Goal: Transaction & Acquisition: Purchase product/service

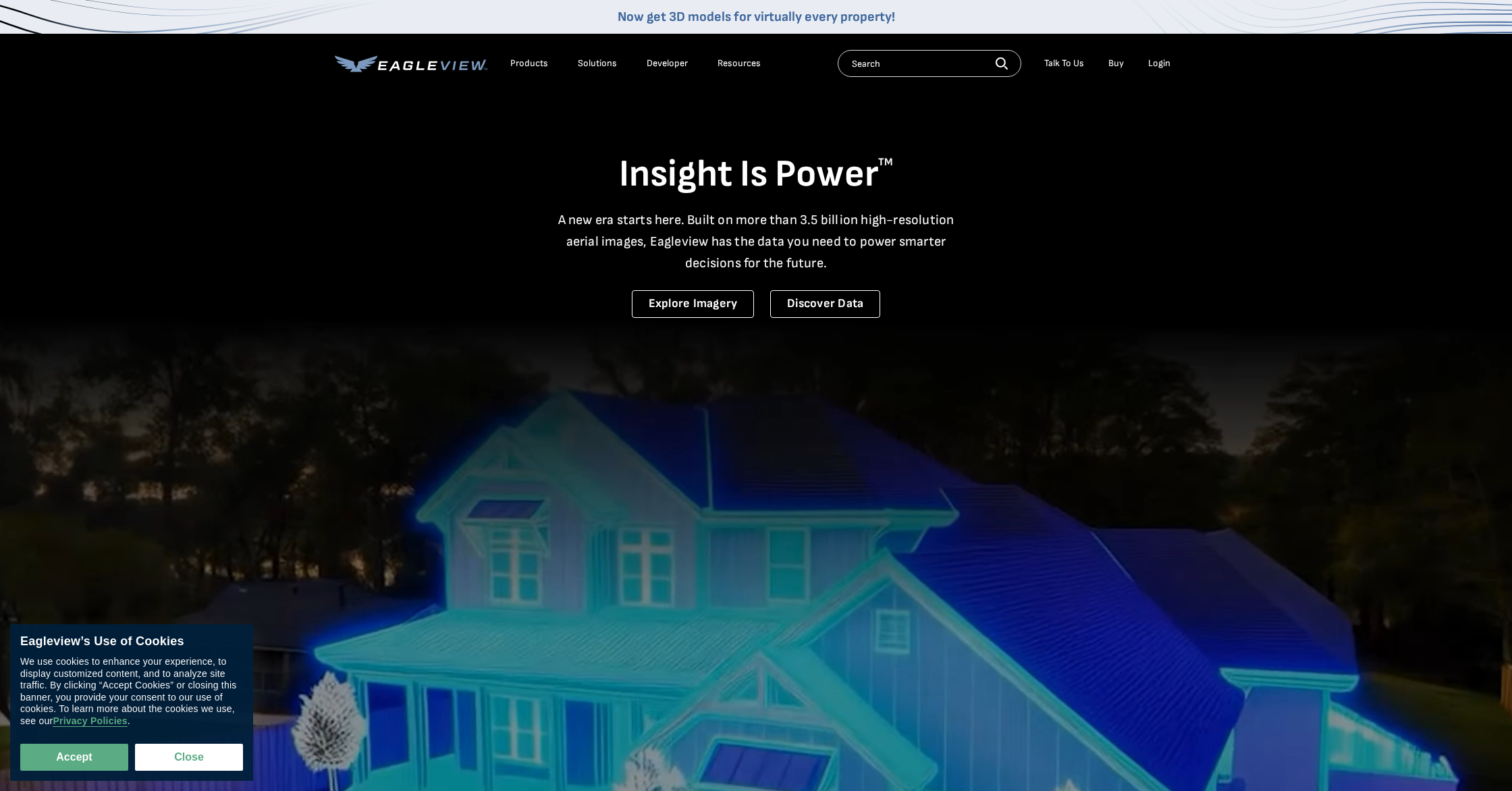
click at [1159, 66] on div "Login" at bounding box center [1159, 63] width 22 height 12
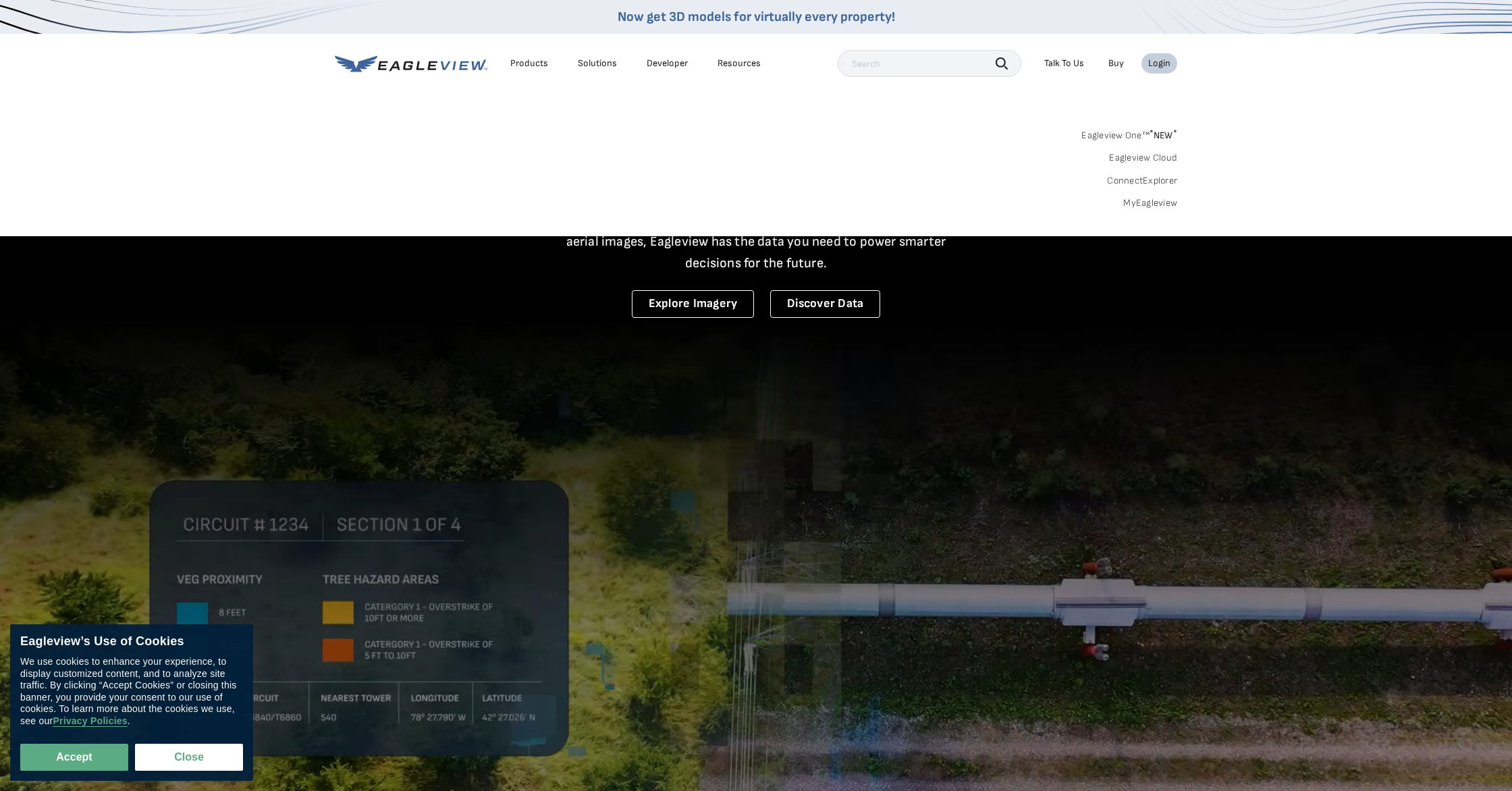
click at [1160, 62] on div "Login" at bounding box center [1159, 63] width 22 height 12
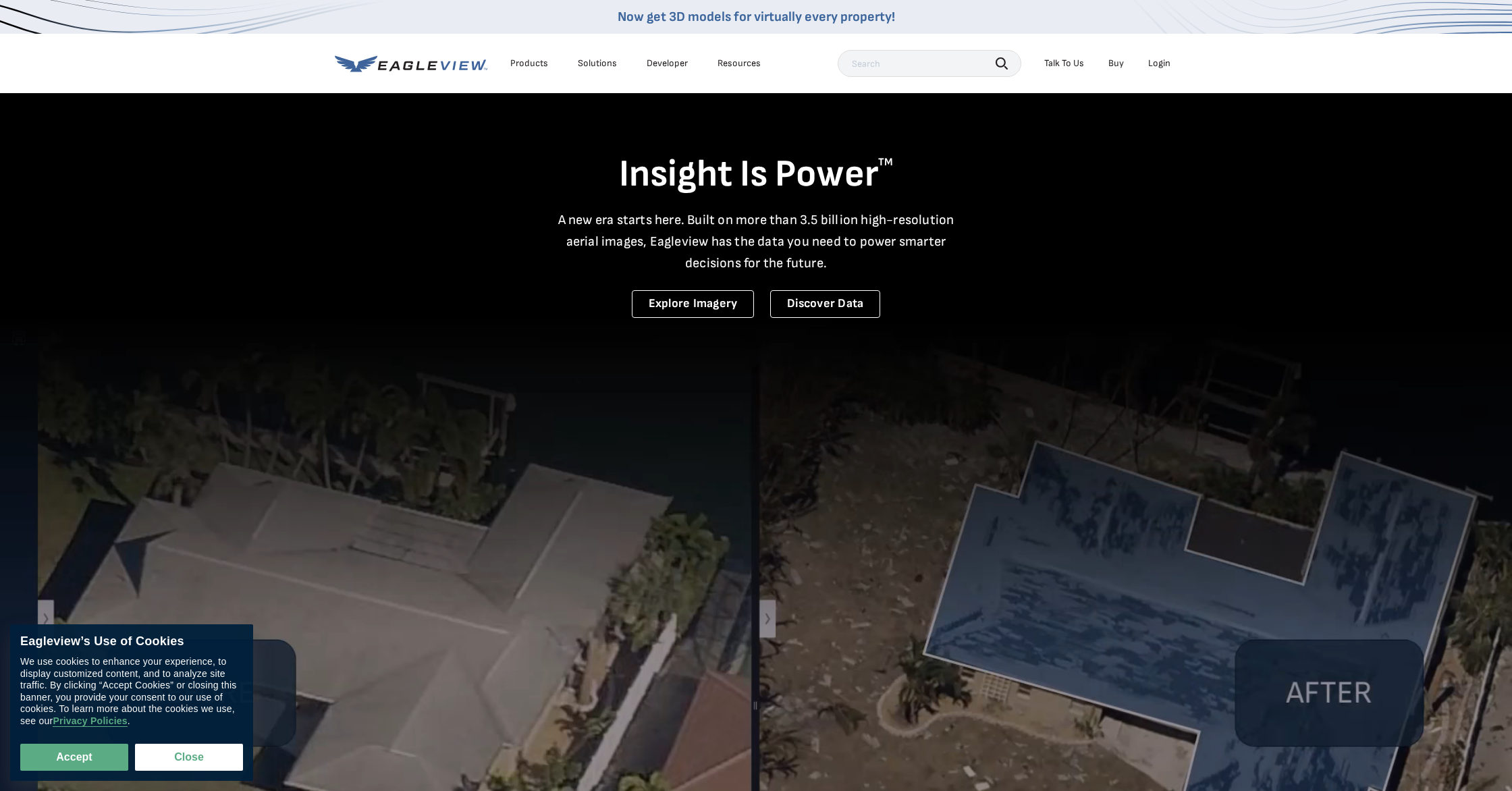
click at [1160, 62] on div "Login" at bounding box center [1159, 63] width 22 height 12
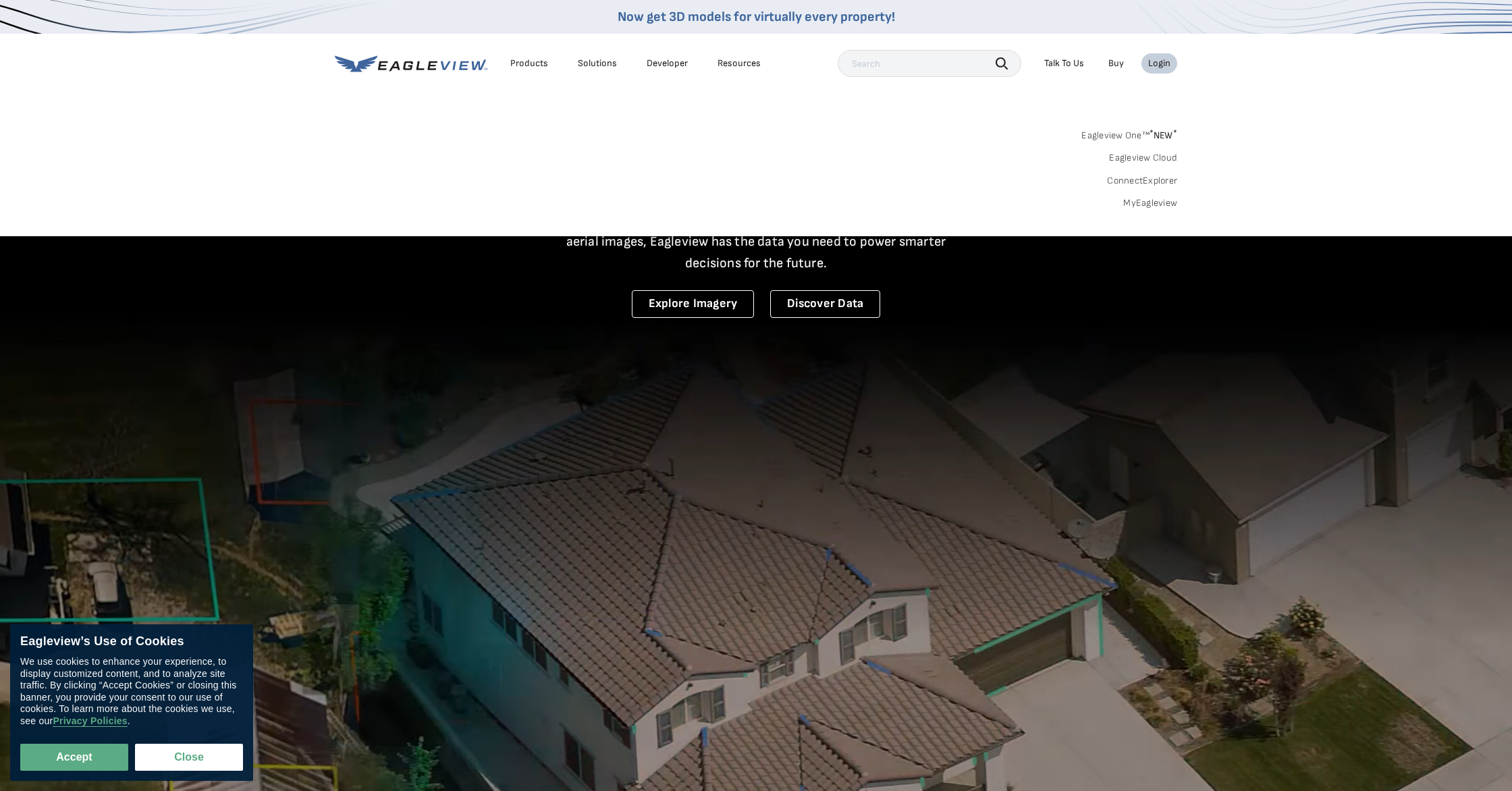
click at [680, 125] on div "Eagleview One™ * NEW * Eagleview Cloud ConnectExplorer MyEagleview" at bounding box center [756, 167] width 842 height 84
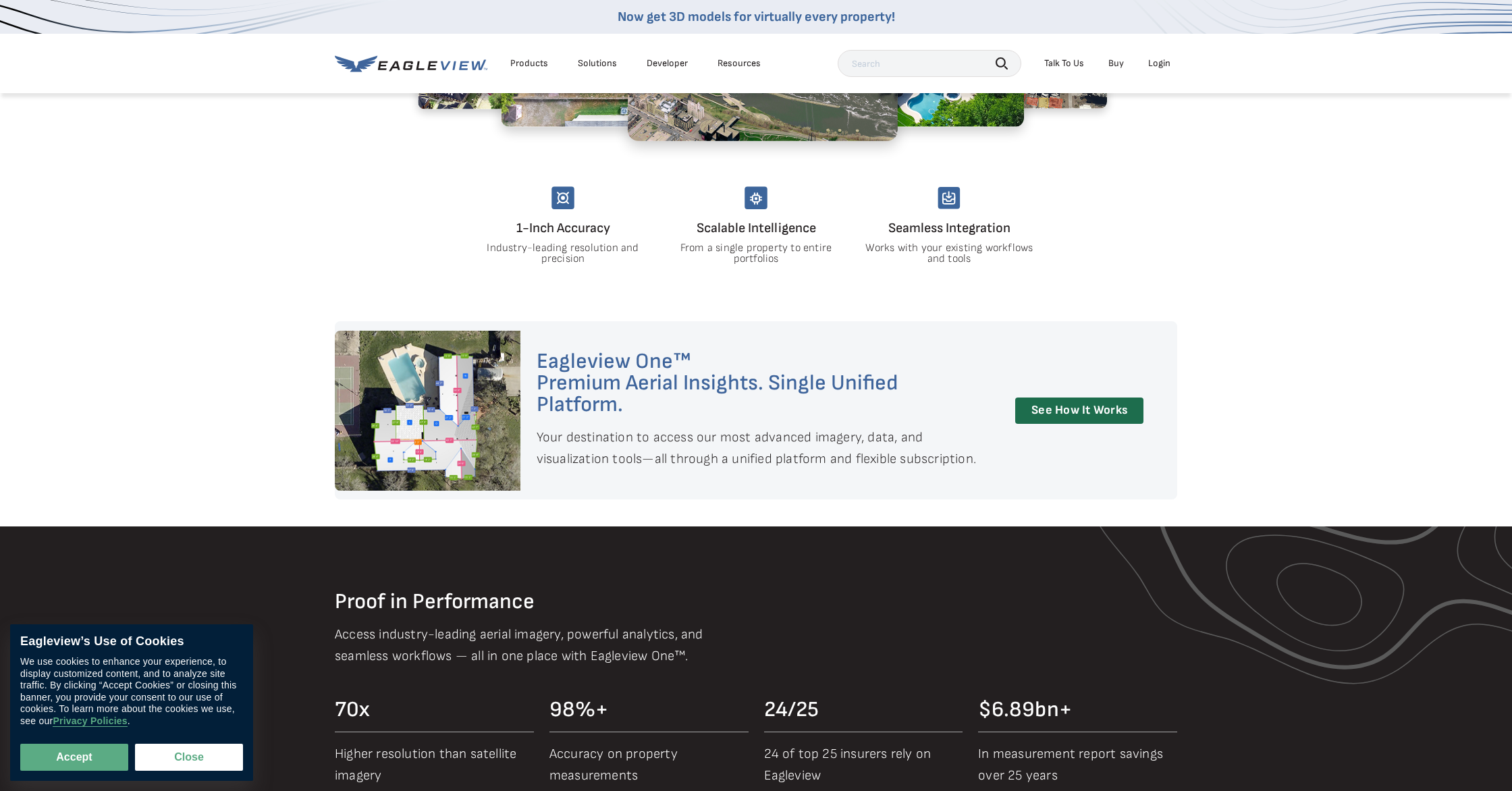
scroll to position [1169, 0]
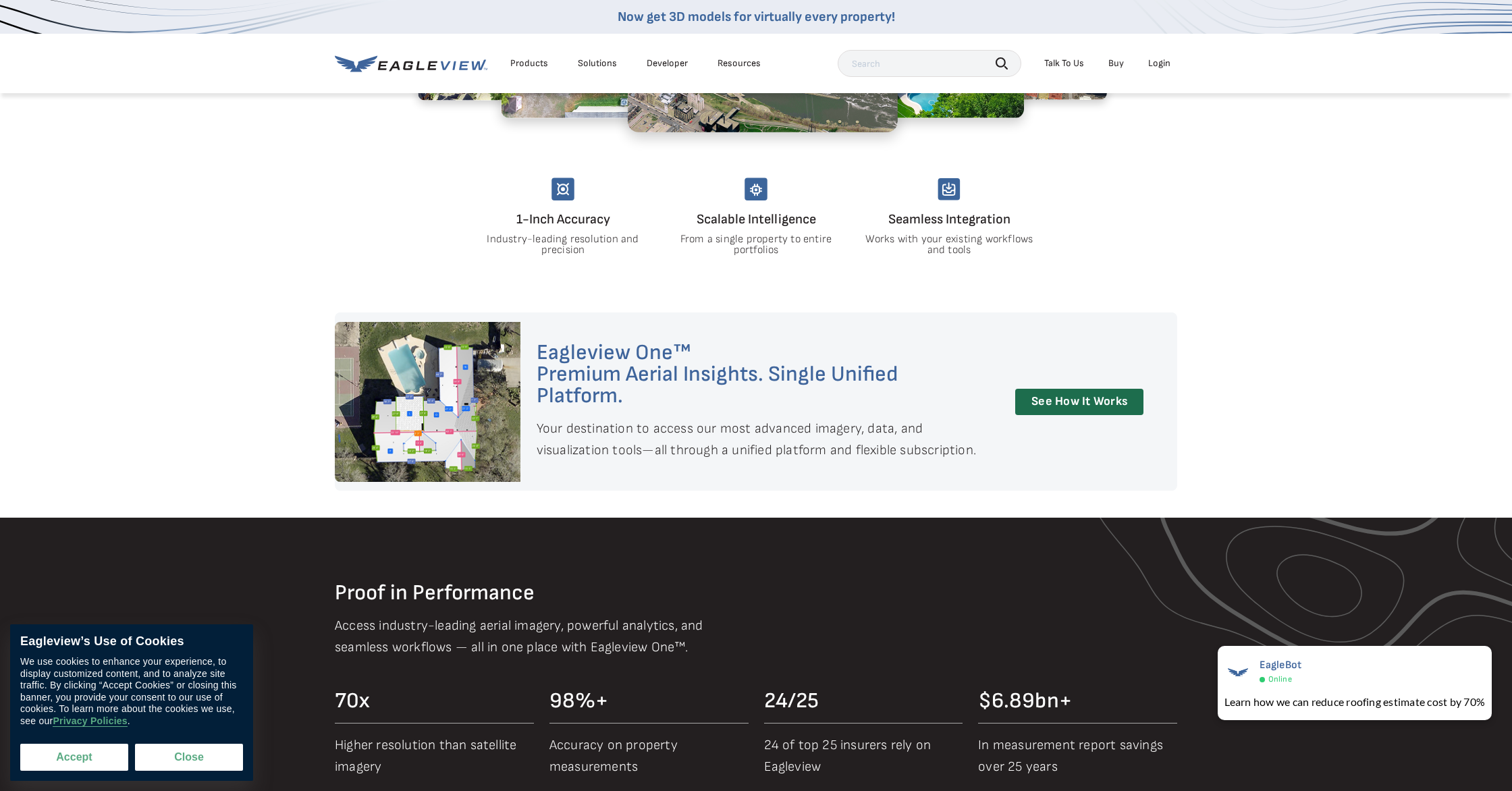
click at [51, 760] on button "Accept" at bounding box center [73, 757] width 108 height 27
checkbox input "true"
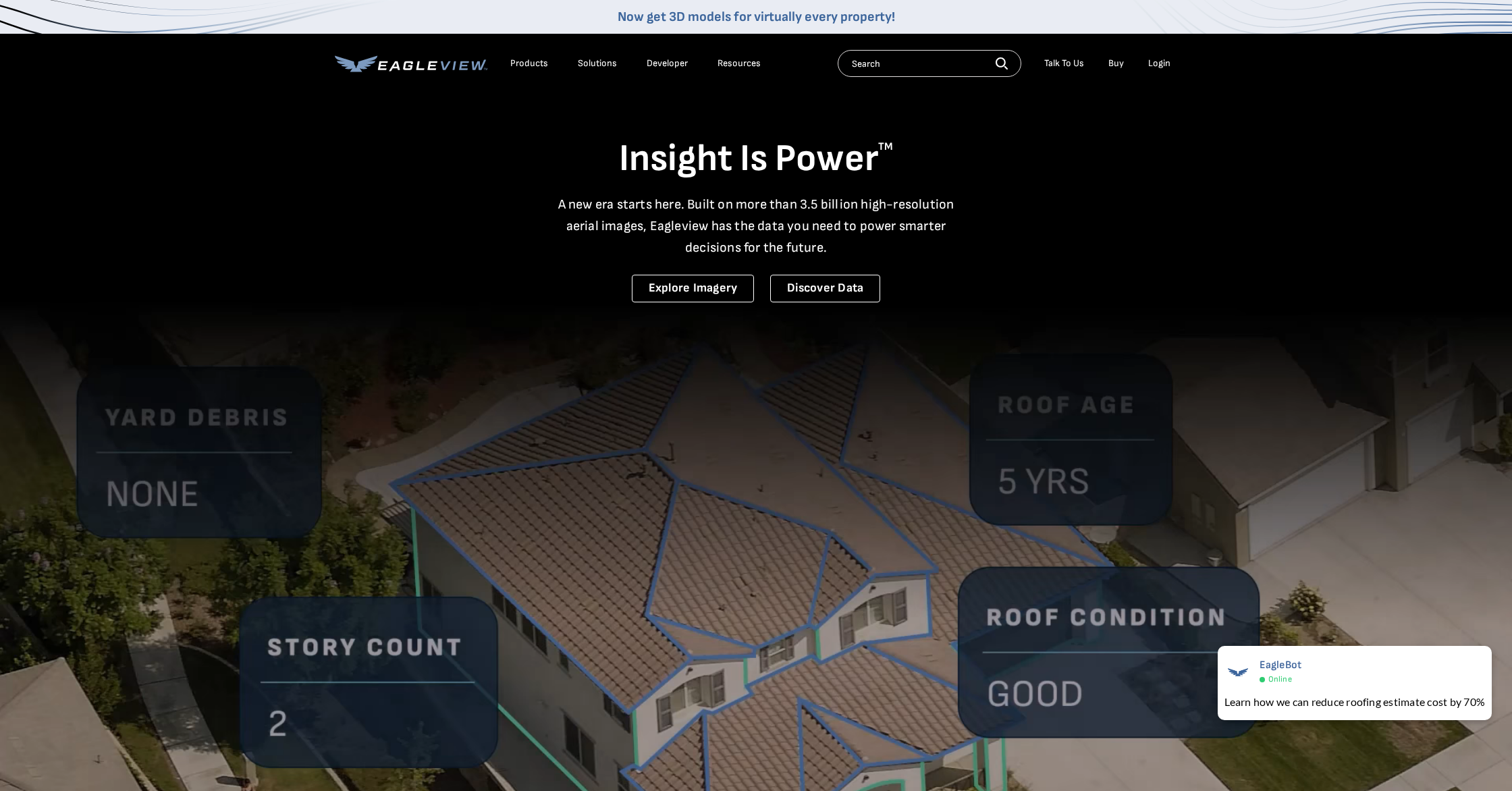
scroll to position [0, 0]
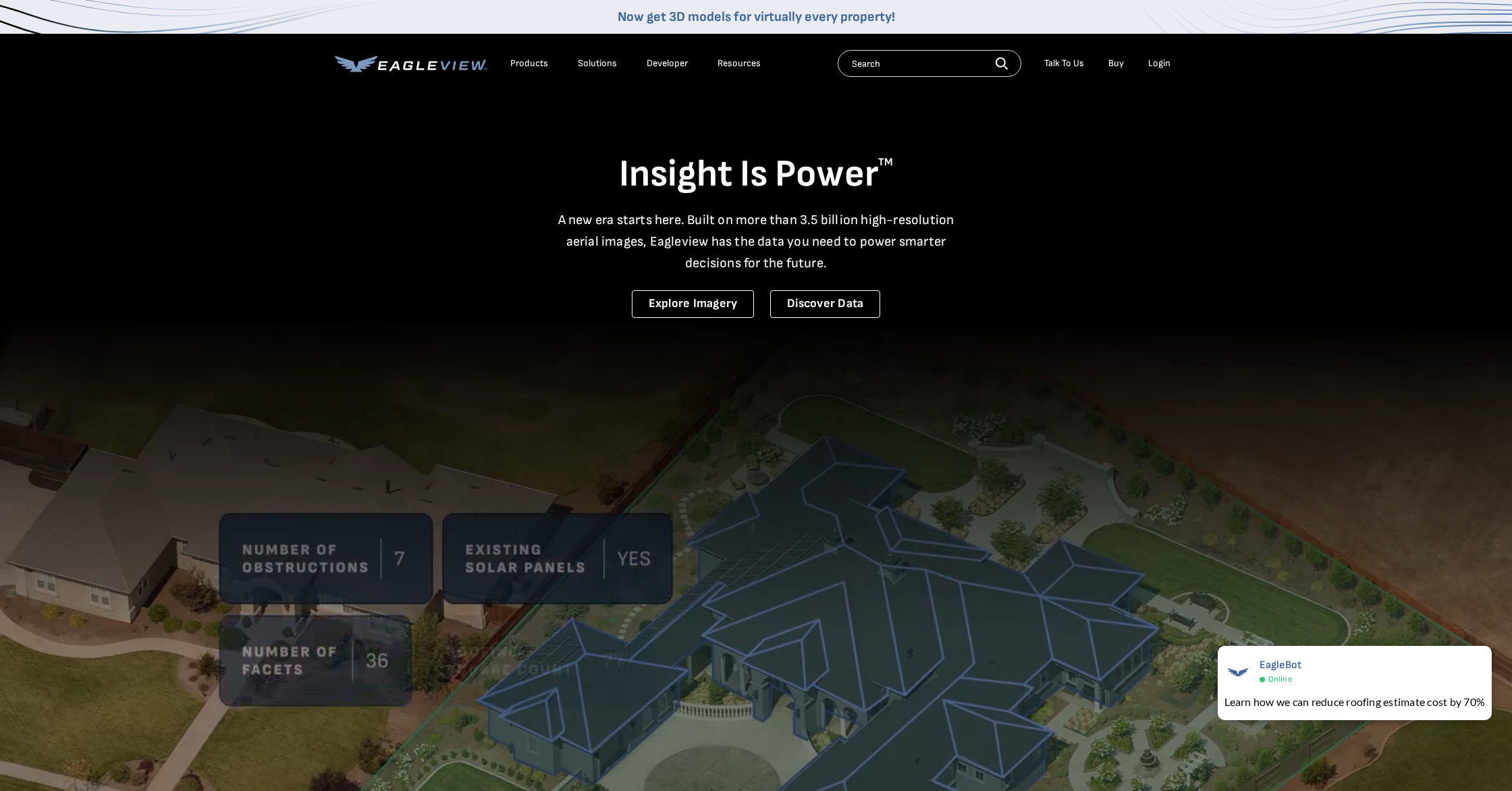
click at [1144, 63] on li "Login" at bounding box center [1159, 63] width 36 height 20
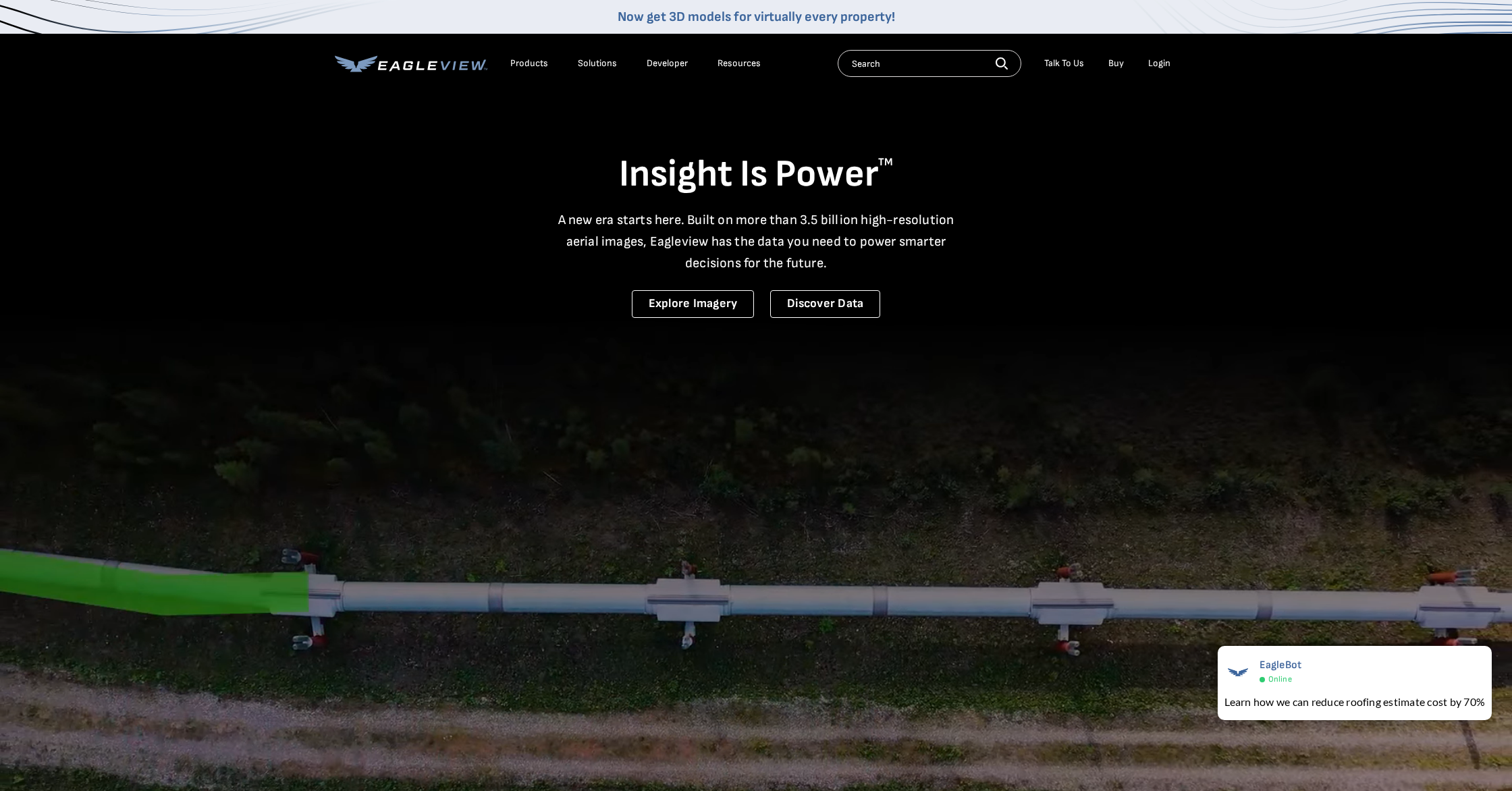
click at [1145, 63] on li "Login" at bounding box center [1159, 63] width 36 height 20
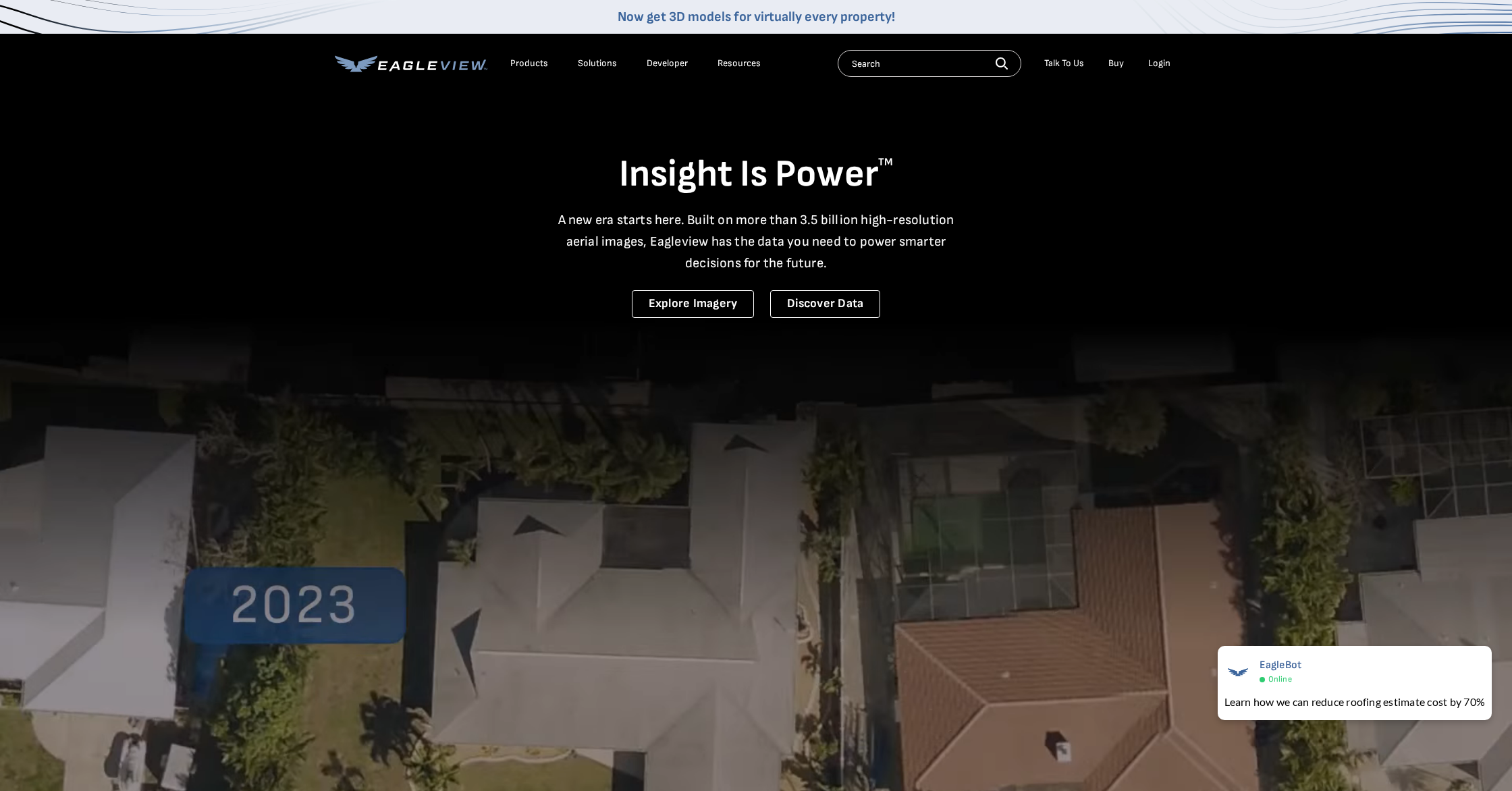
click at [1154, 65] on div "Login" at bounding box center [1159, 63] width 22 height 12
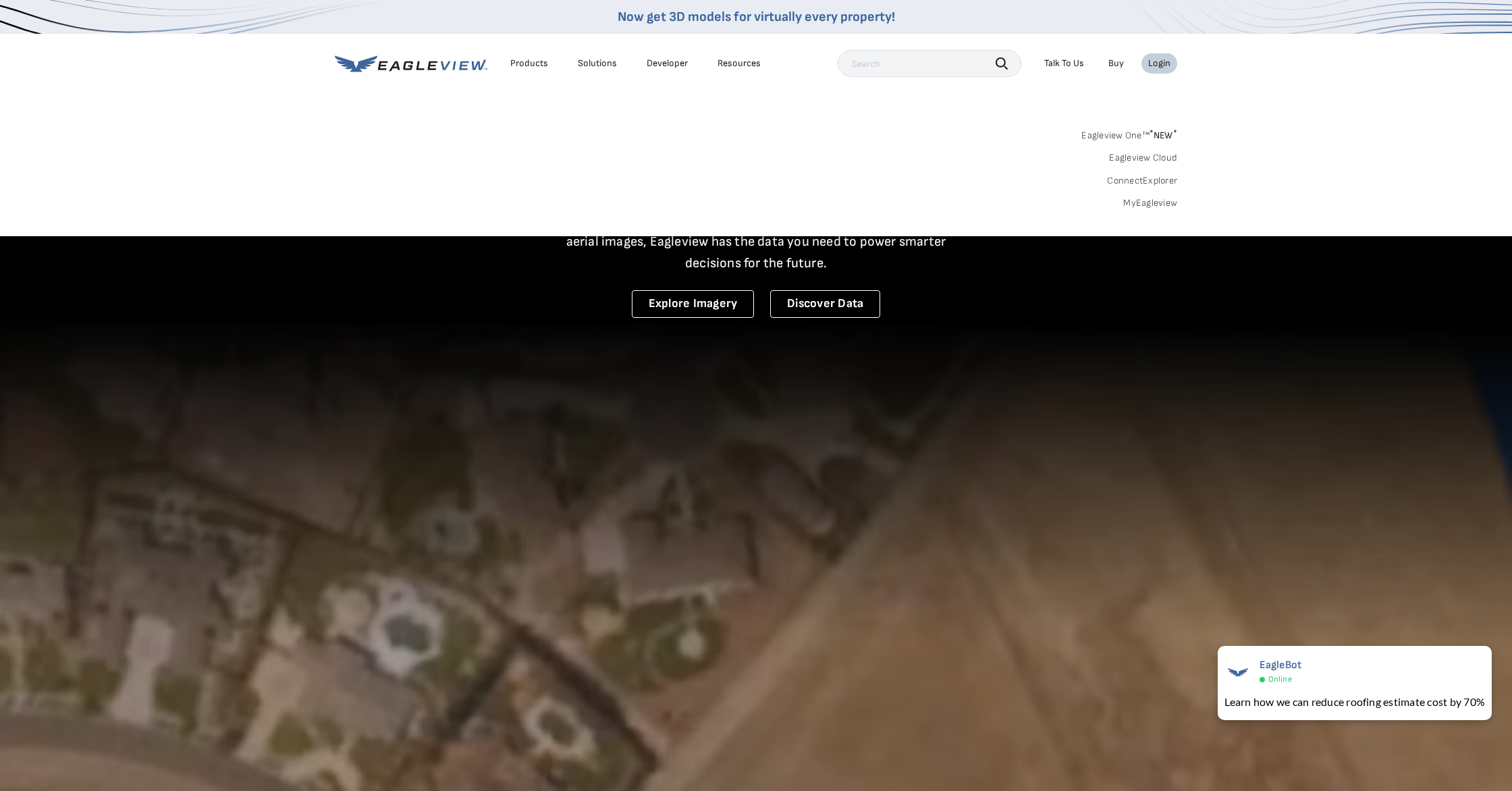
click at [1137, 136] on link "Eagleview One™ * NEW *" at bounding box center [1129, 133] width 96 height 15
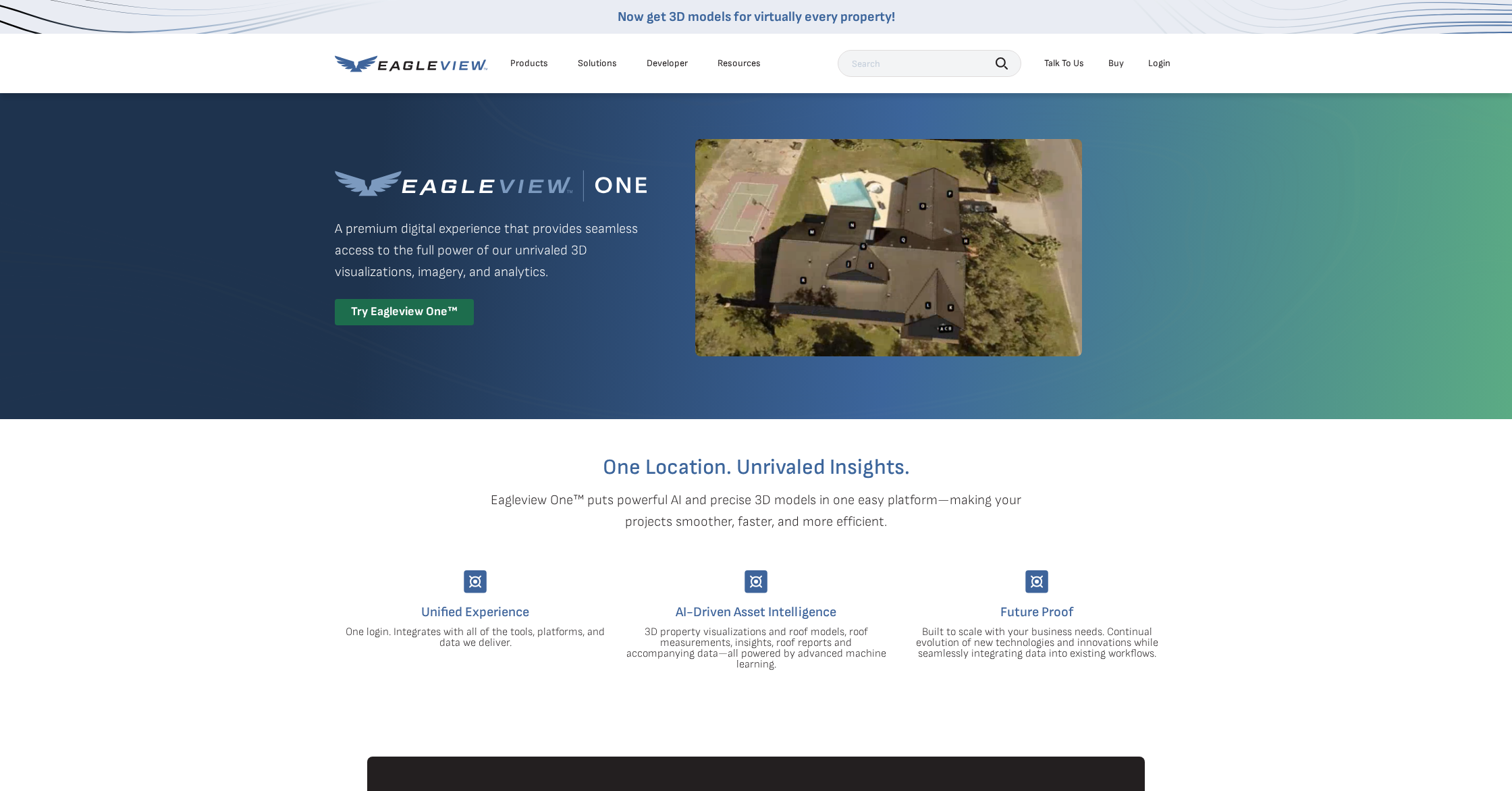
click at [1159, 66] on div "Login" at bounding box center [1159, 63] width 22 height 12
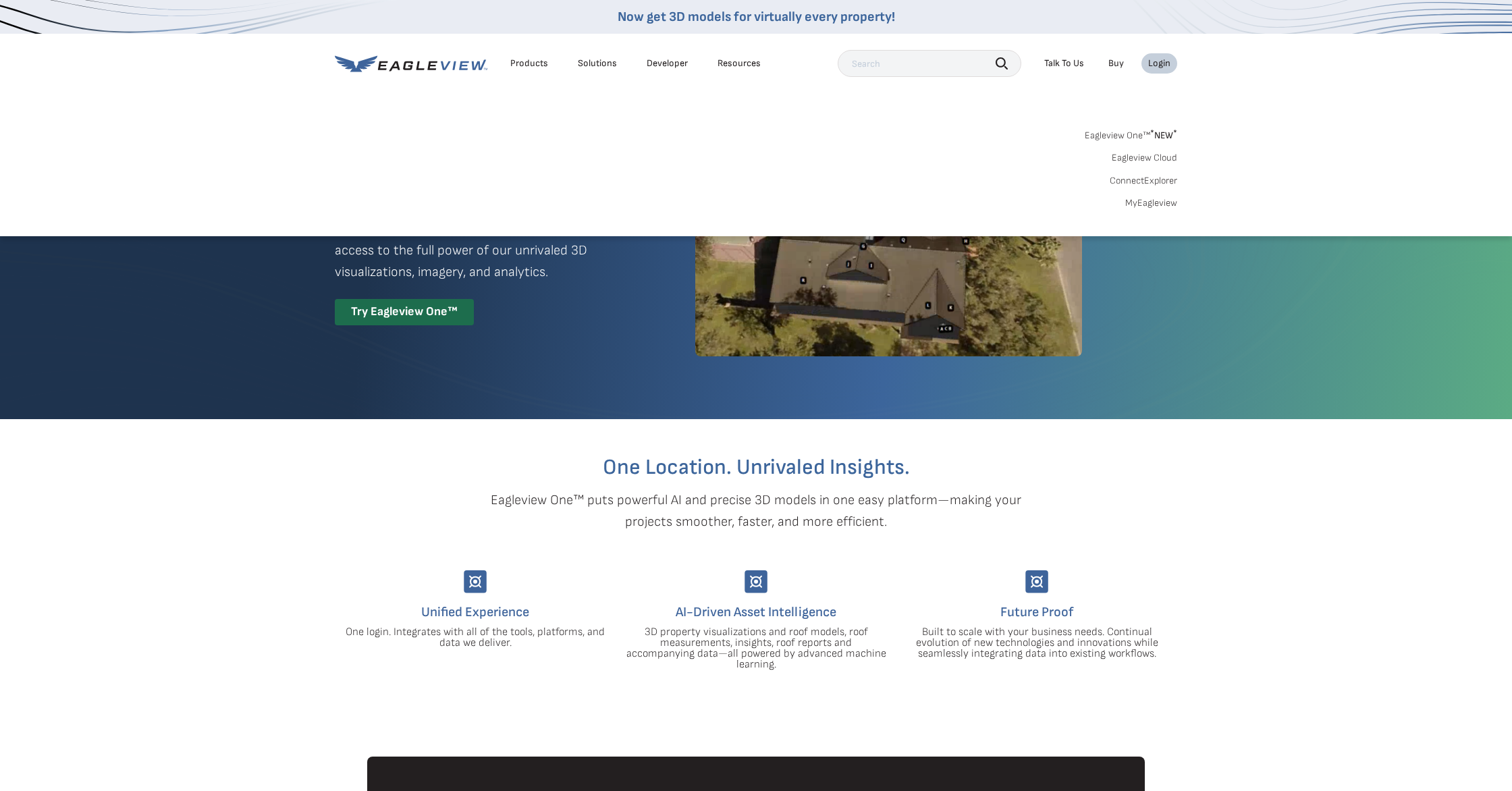
click at [1144, 201] on link "MyEagleview" at bounding box center [1151, 203] width 52 height 12
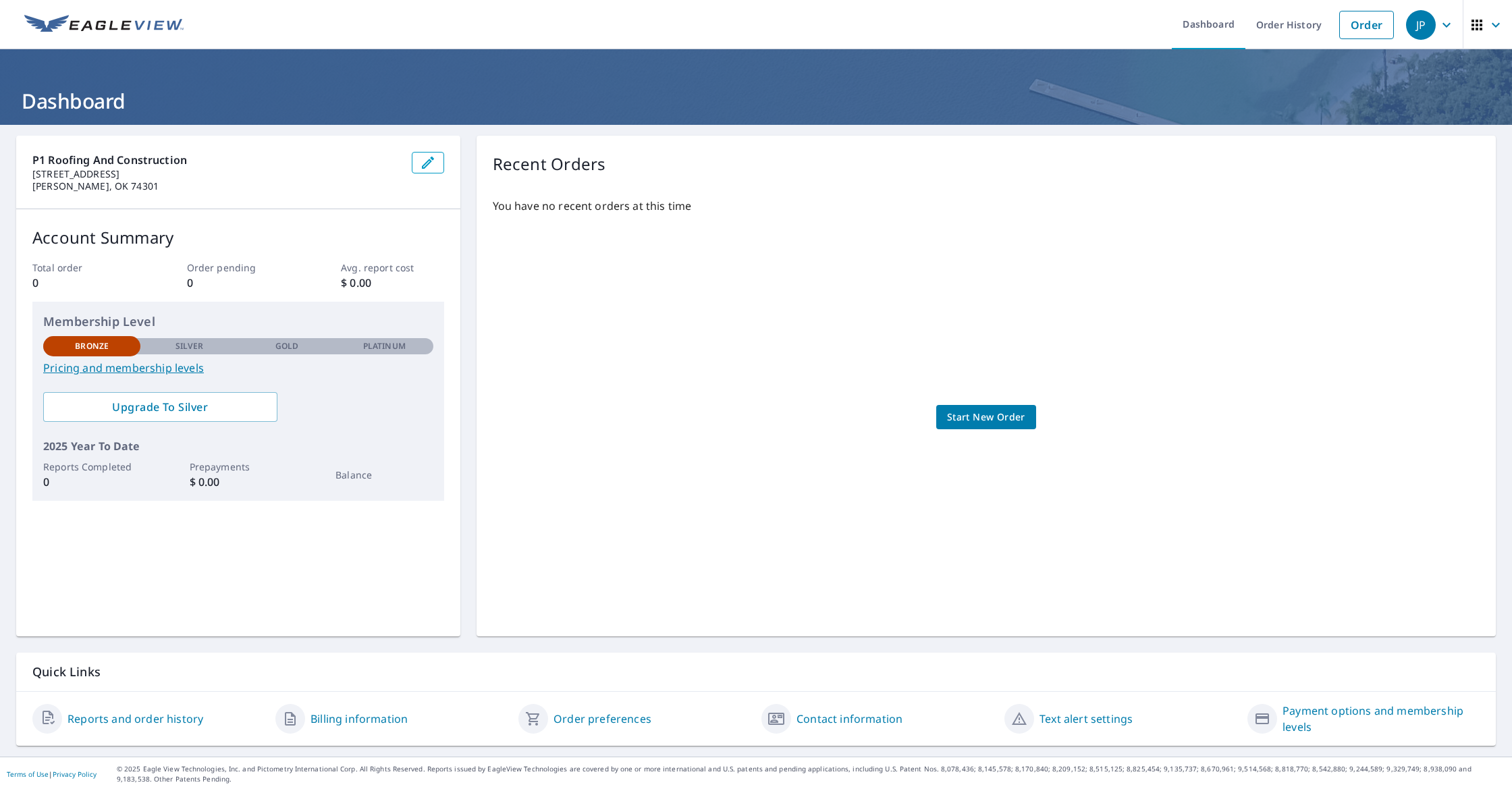
click at [985, 419] on span "Start New Order" at bounding box center [986, 417] width 78 height 17
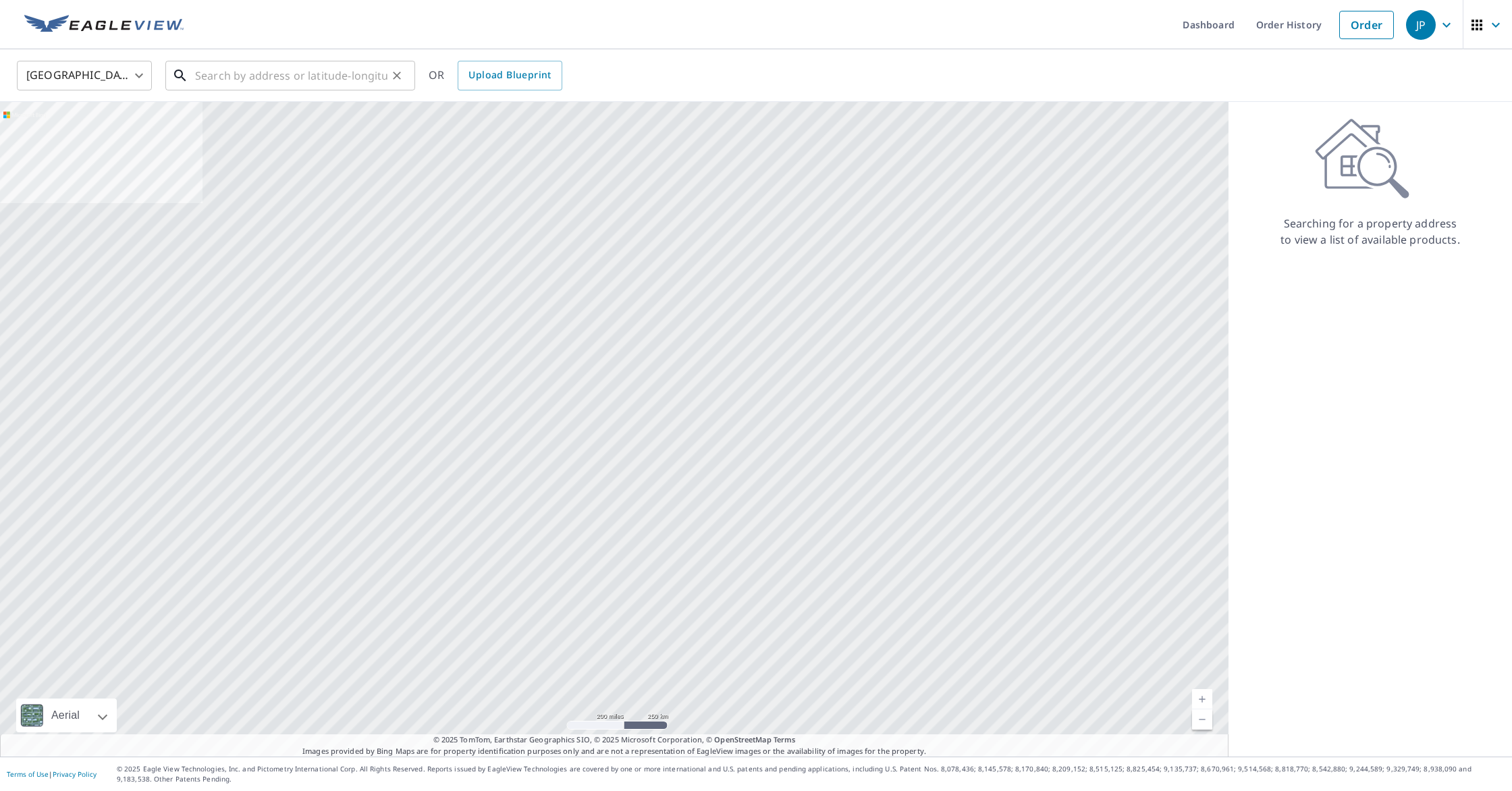
click at [317, 79] on input "text" at bounding box center [291, 75] width 193 height 37
click at [255, 79] on input "text" at bounding box center [291, 75] width 193 height 37
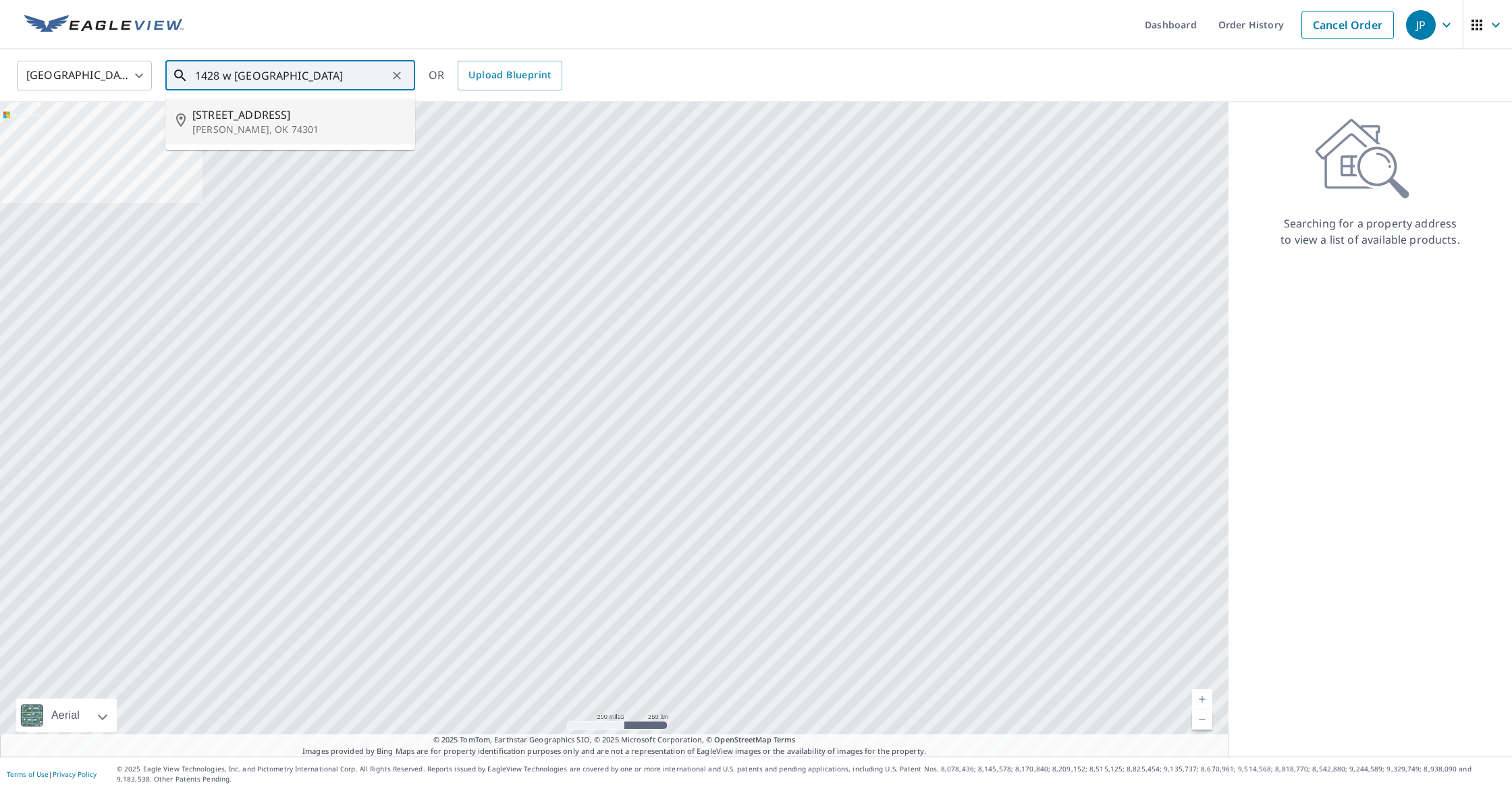
click at [213, 126] on p "Vinita, OK 74301" at bounding box center [298, 130] width 212 height 14
type input "1428 W SEquoyah Loop Vinita, OK 74301"
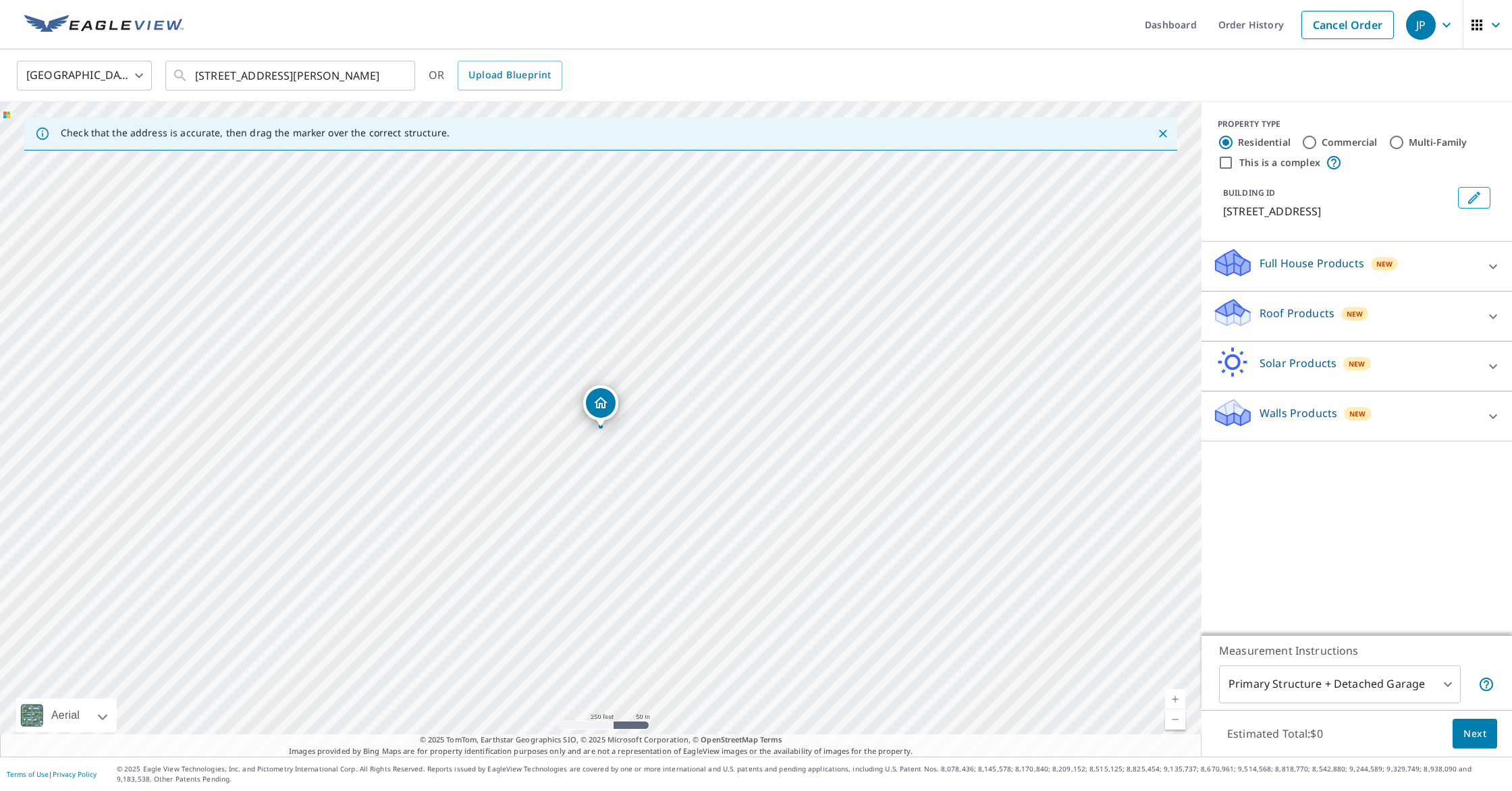
click at [592, 448] on div "1428 W Sequoyah Loop Vinita, OK 74301" at bounding box center [601, 429] width 1202 height 655
drag, startPoint x: 556, startPoint y: 446, endPoint x: 577, endPoint y: 323, distance: 124.8
click at [543, 320] on div "1428 W Sequoyah Loop Vinita, OK 74301" at bounding box center [601, 429] width 1202 height 655
click at [1428, 687] on body "JP JP Dashboard Order History Cancel Order JP United States US ​ 1428 W SEquoya…" at bounding box center [756, 395] width 1512 height 791
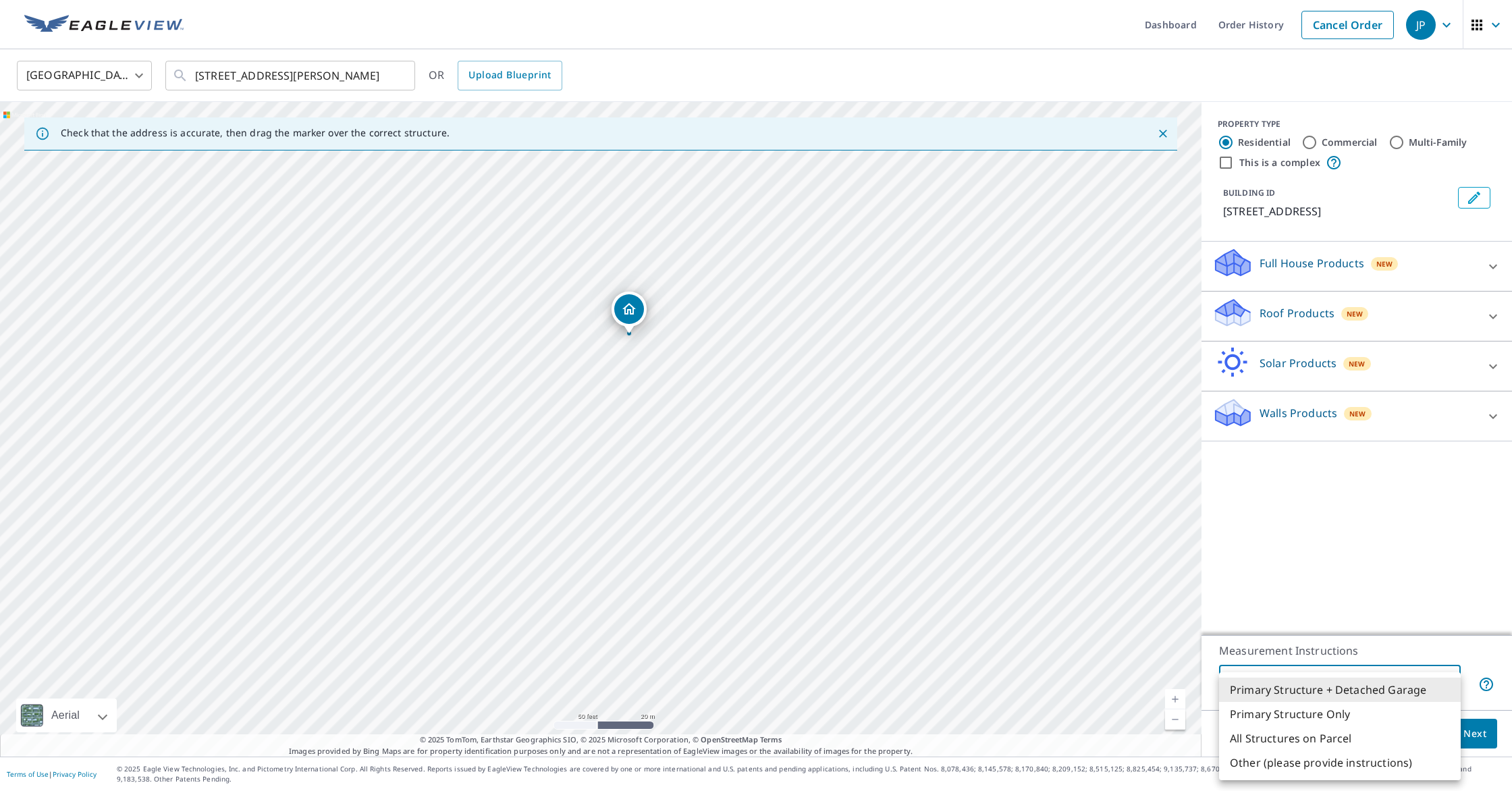
click at [1379, 716] on li "Primary Structure Only" at bounding box center [1340, 715] width 242 height 24
type input "2"
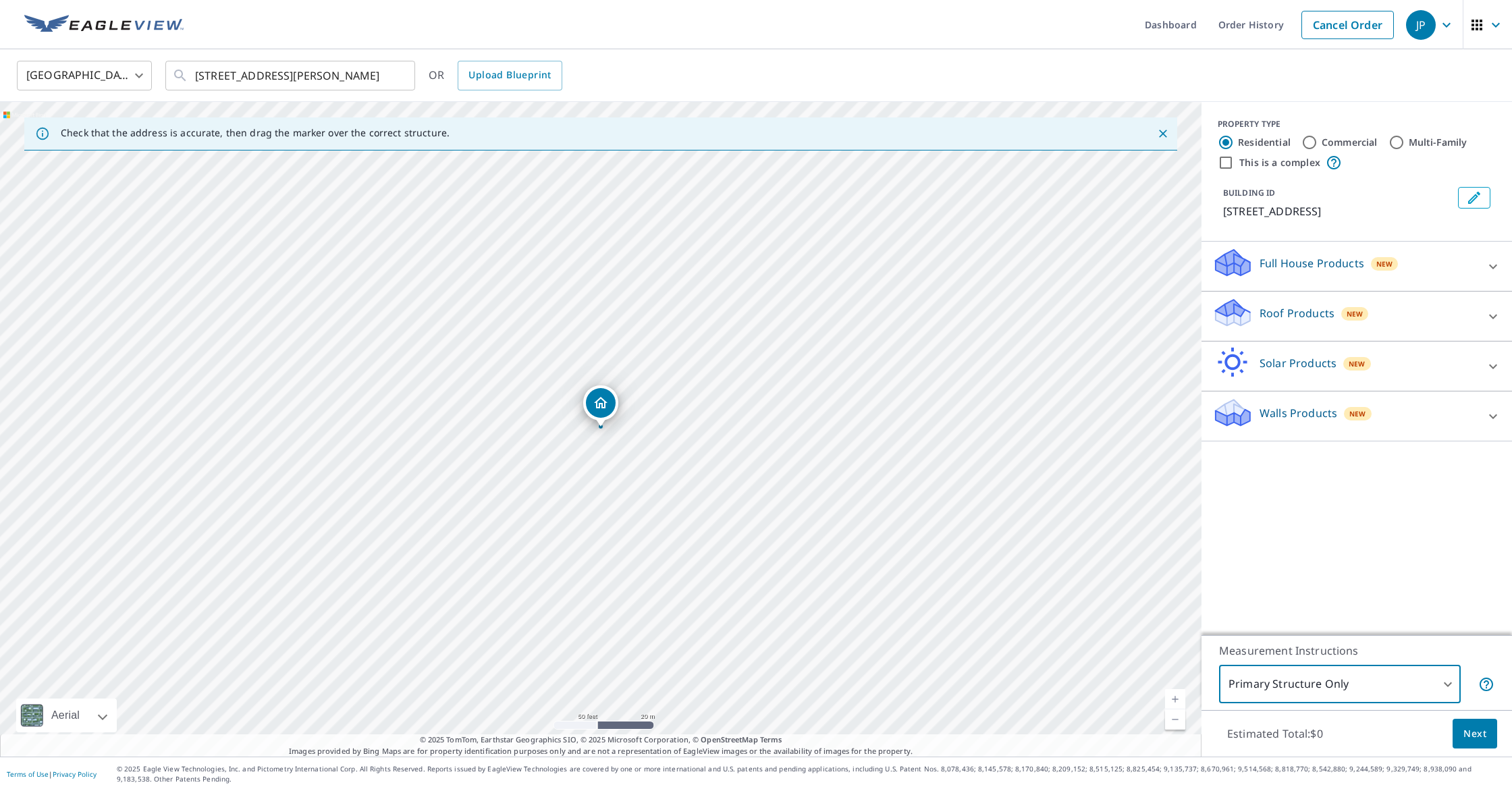
click at [1468, 731] on span "Next" at bounding box center [1475, 734] width 23 height 17
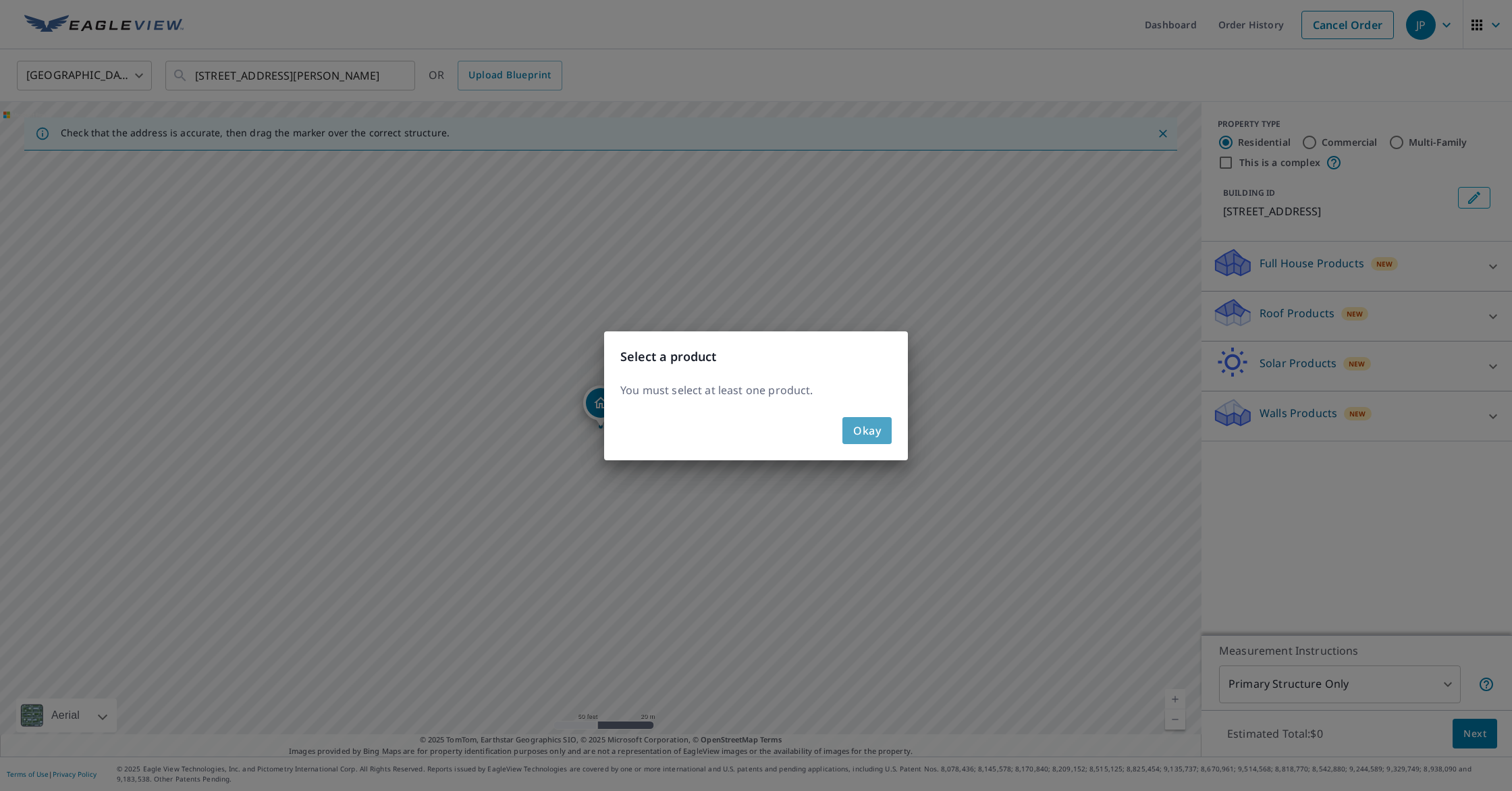
click at [875, 433] on span "Okay" at bounding box center [867, 430] width 28 height 19
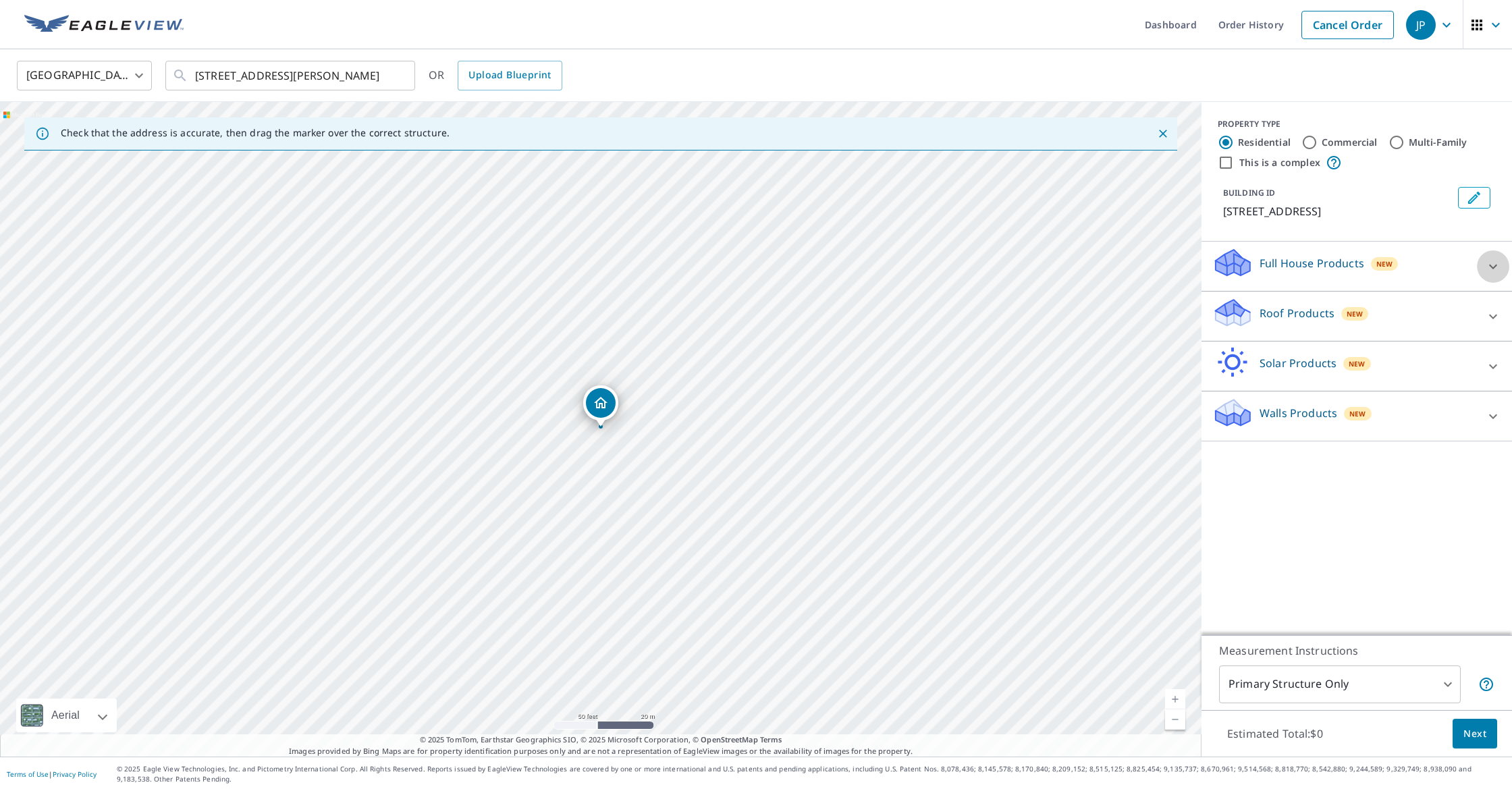
click at [1487, 270] on icon at bounding box center [1493, 266] width 16 height 16
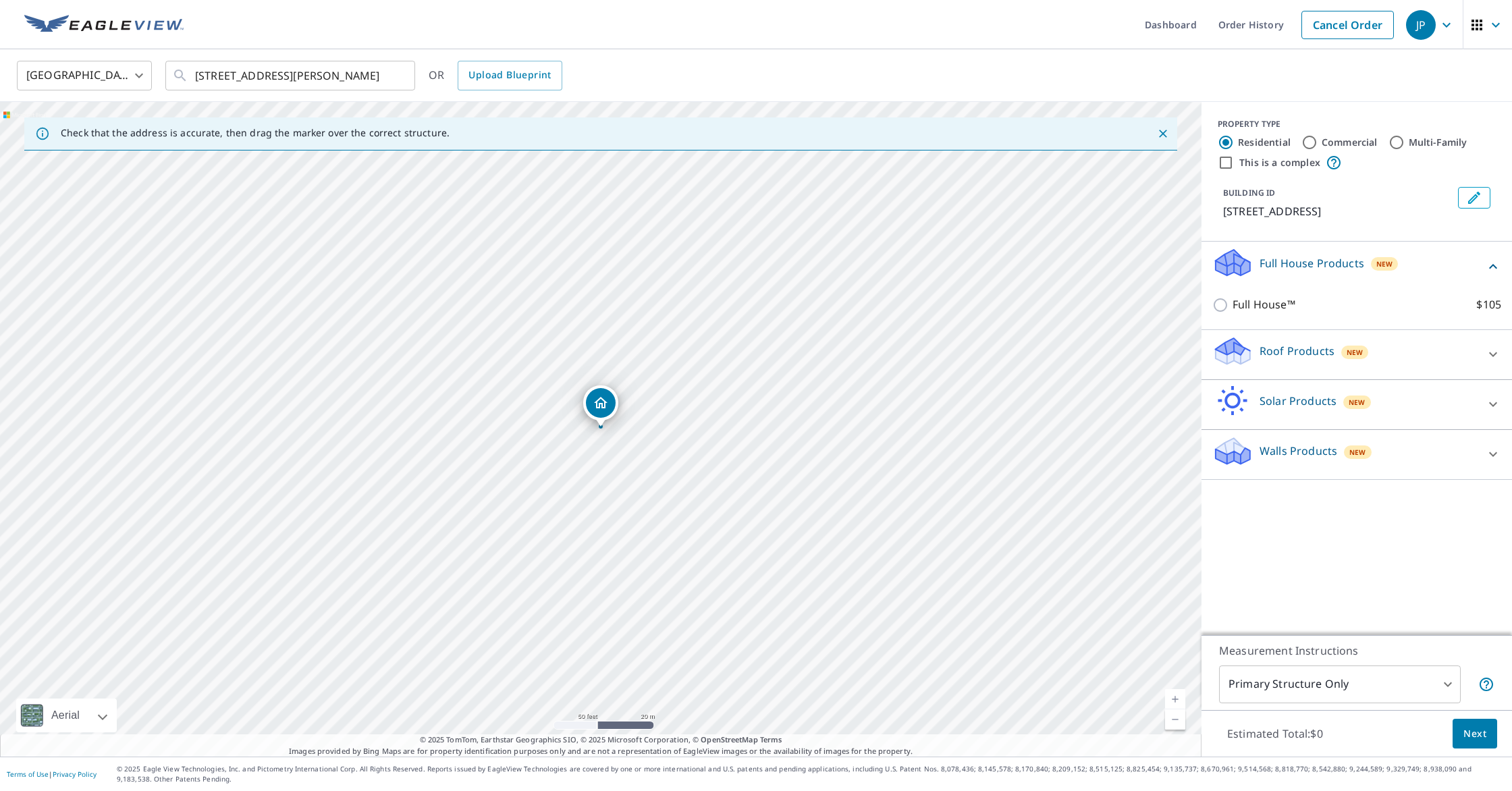
click at [1414, 355] on div "Roof Products New" at bounding box center [1345, 355] width 264 height 38
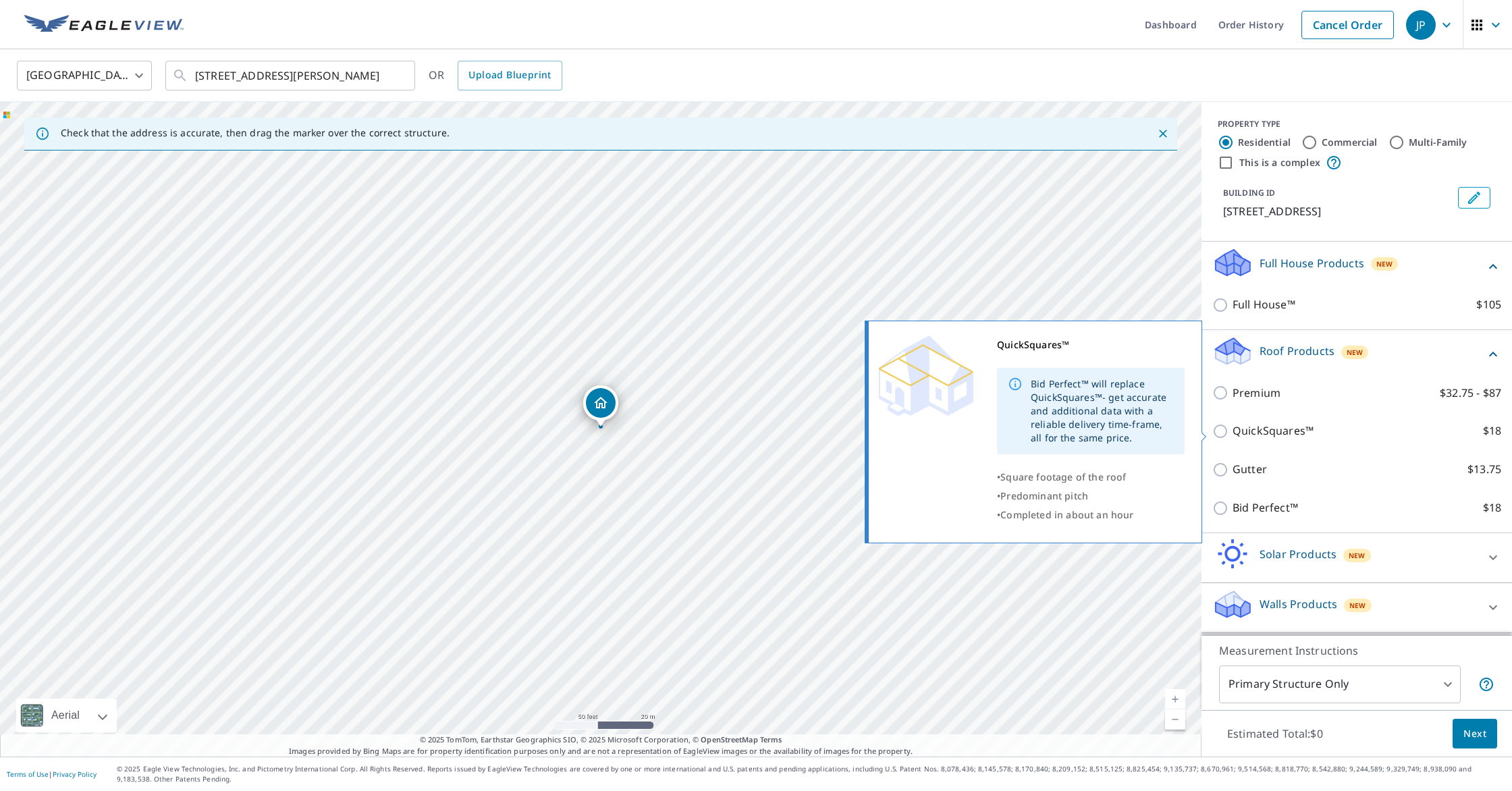
click at [1270, 434] on p "QuickSquares™" at bounding box center [1274, 431] width 81 height 17
click at [1233, 434] on input "QuickSquares™ $18" at bounding box center [1222, 431] width 20 height 16
checkbox input "true"
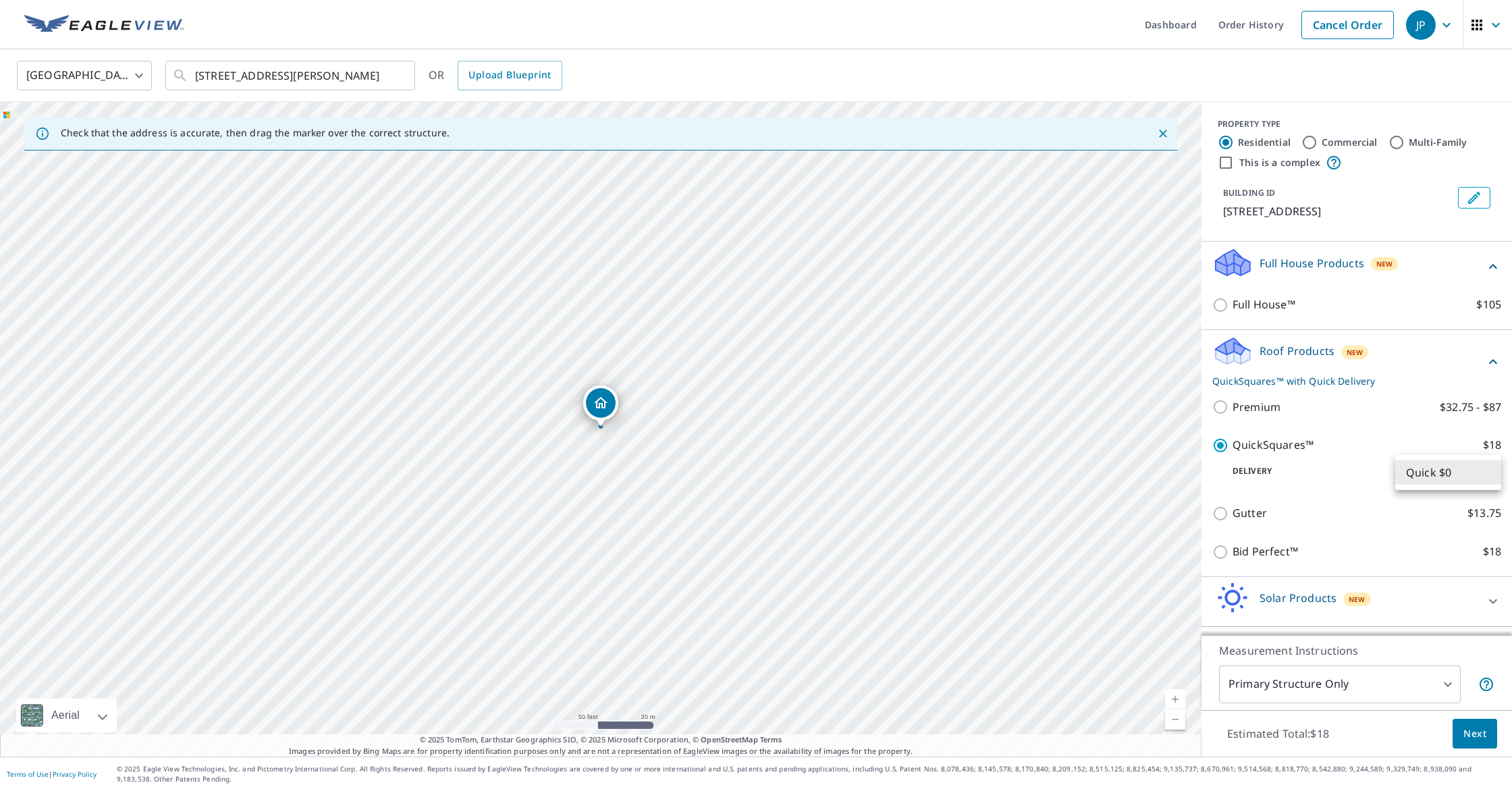
click at [1462, 478] on body "JP JP Dashboard Order History Cancel Order JP United States US ​ 1428 W SEquoya…" at bounding box center [756, 395] width 1512 height 791
click at [1462, 478] on li "Quick $0" at bounding box center [1449, 472] width 106 height 24
click at [1479, 737] on span "Next" at bounding box center [1475, 734] width 23 height 17
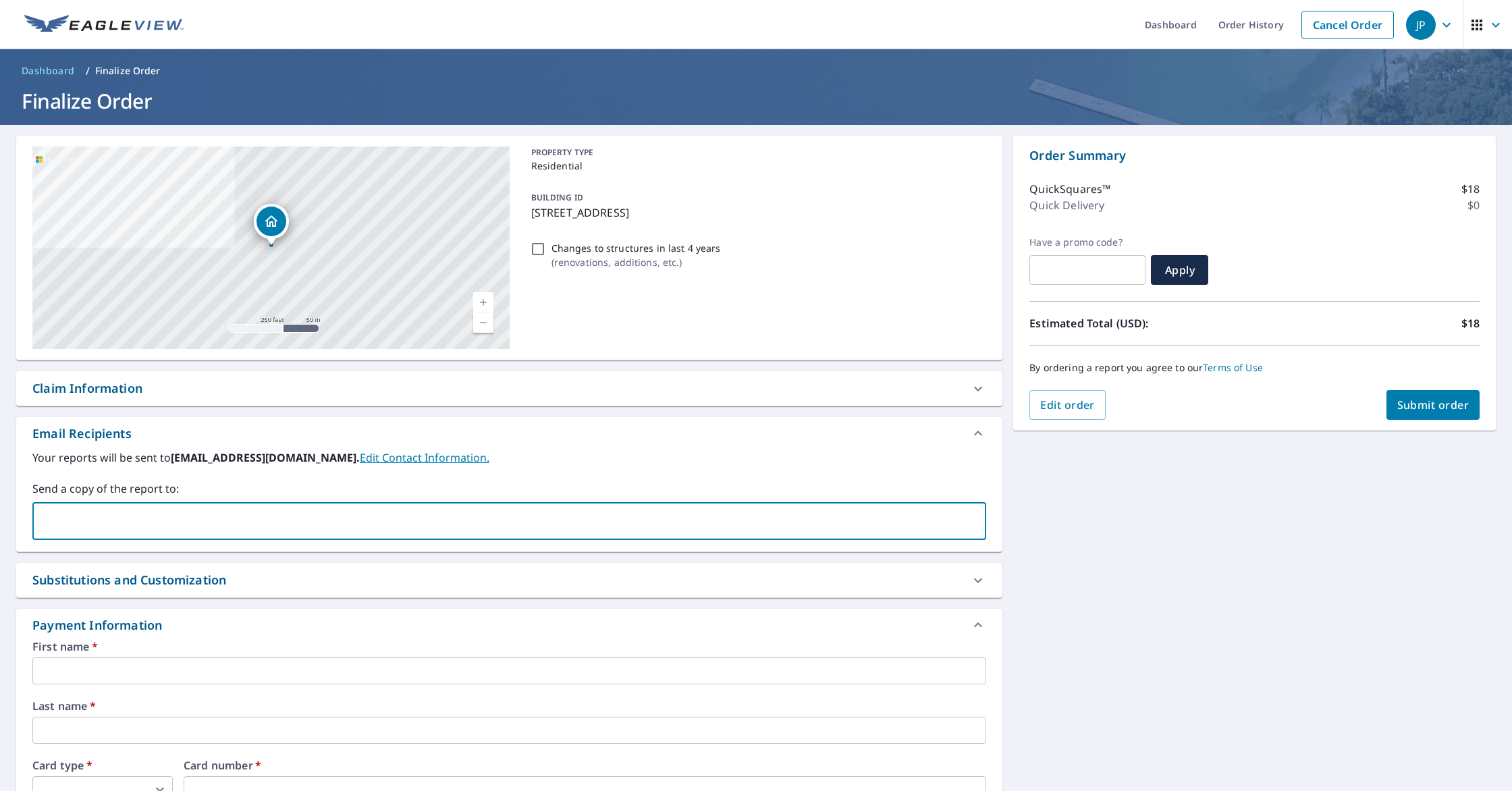
click at [114, 515] on input "text" at bounding box center [499, 521] width 922 height 26
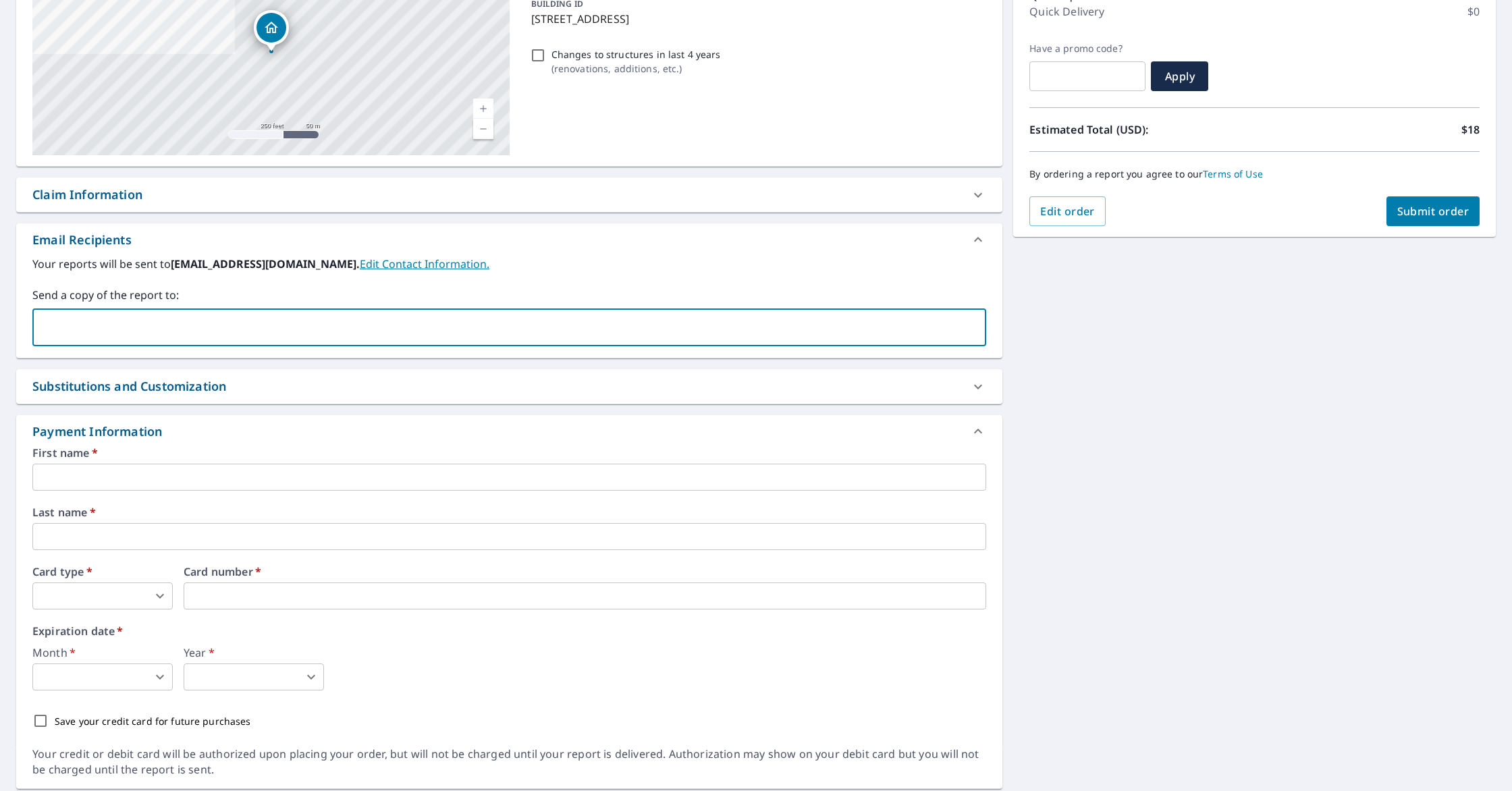
scroll to position [222, 0]
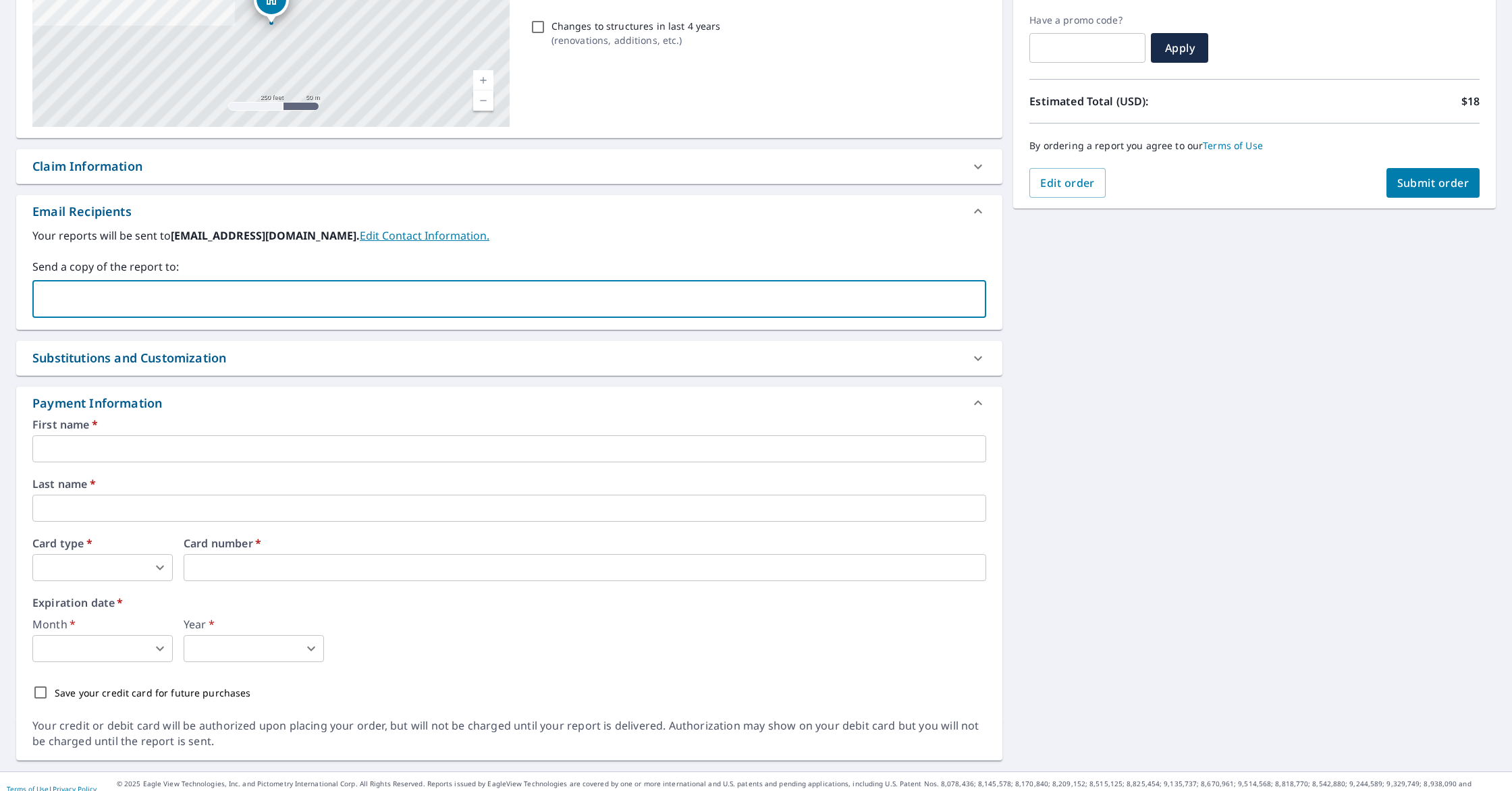
click at [161, 452] on input "text" at bounding box center [509, 449] width 954 height 27
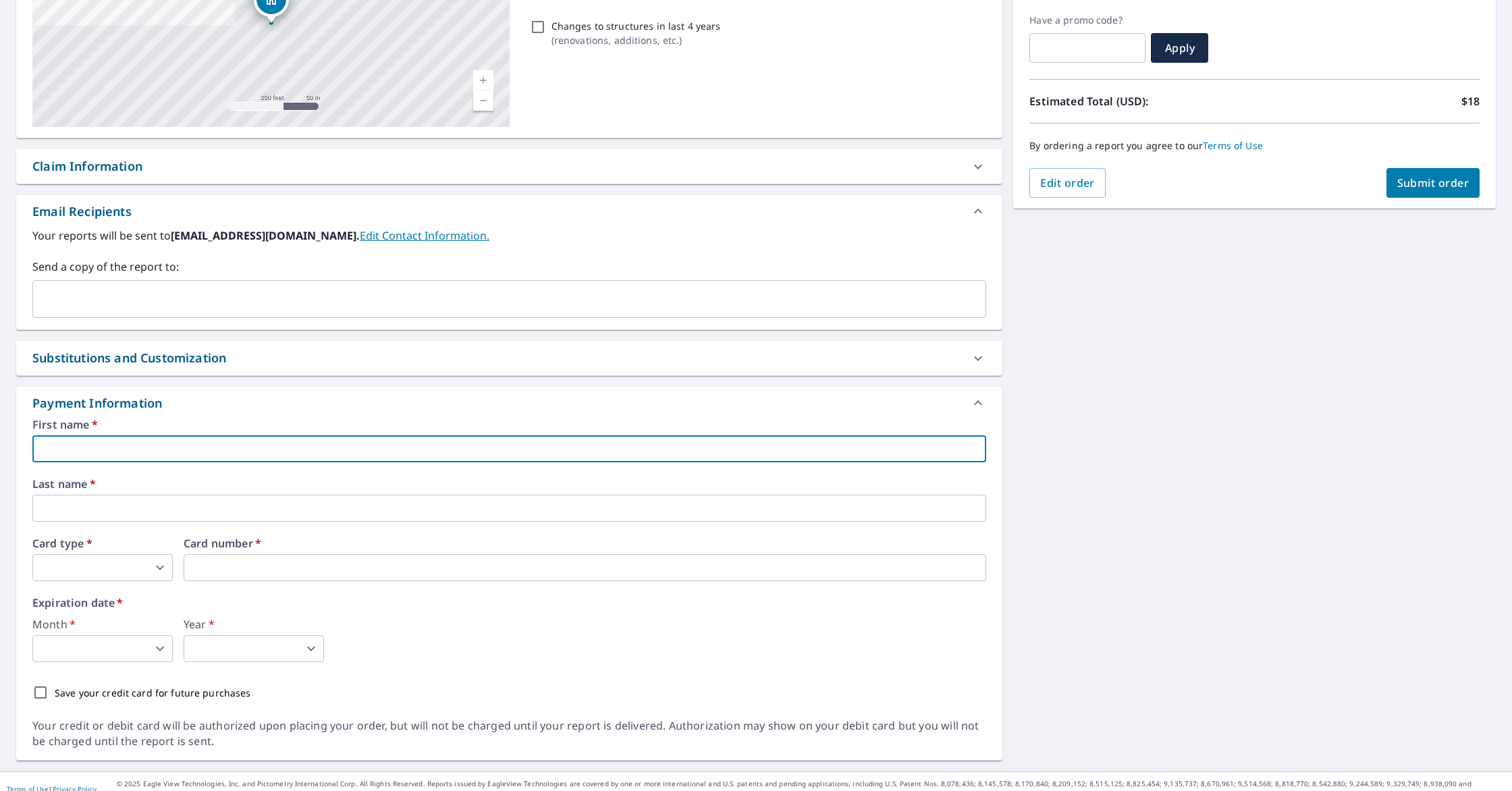
type input "jake"
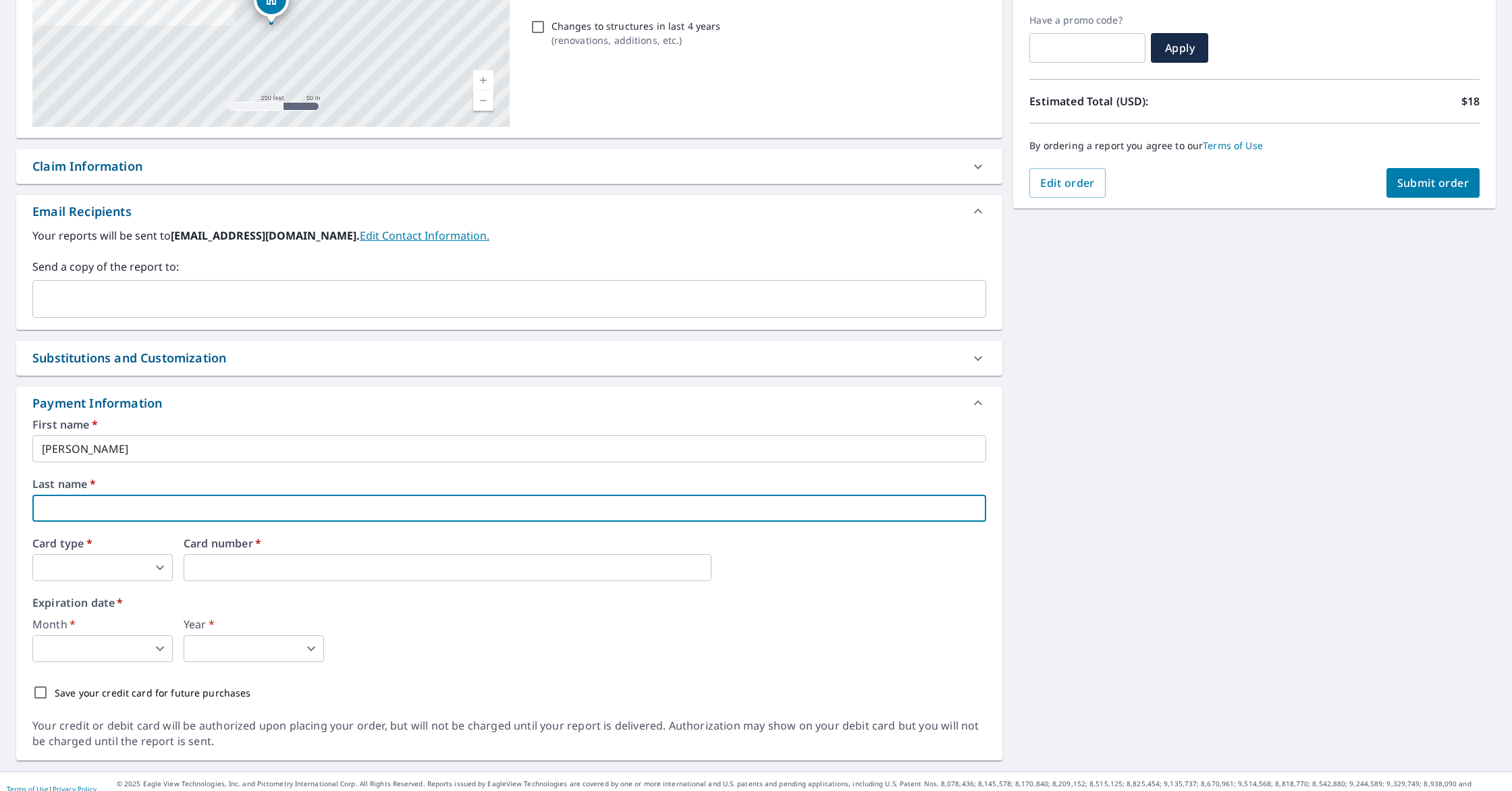
click at [128, 508] on input "text" at bounding box center [509, 507] width 954 height 27
type input "peterson"
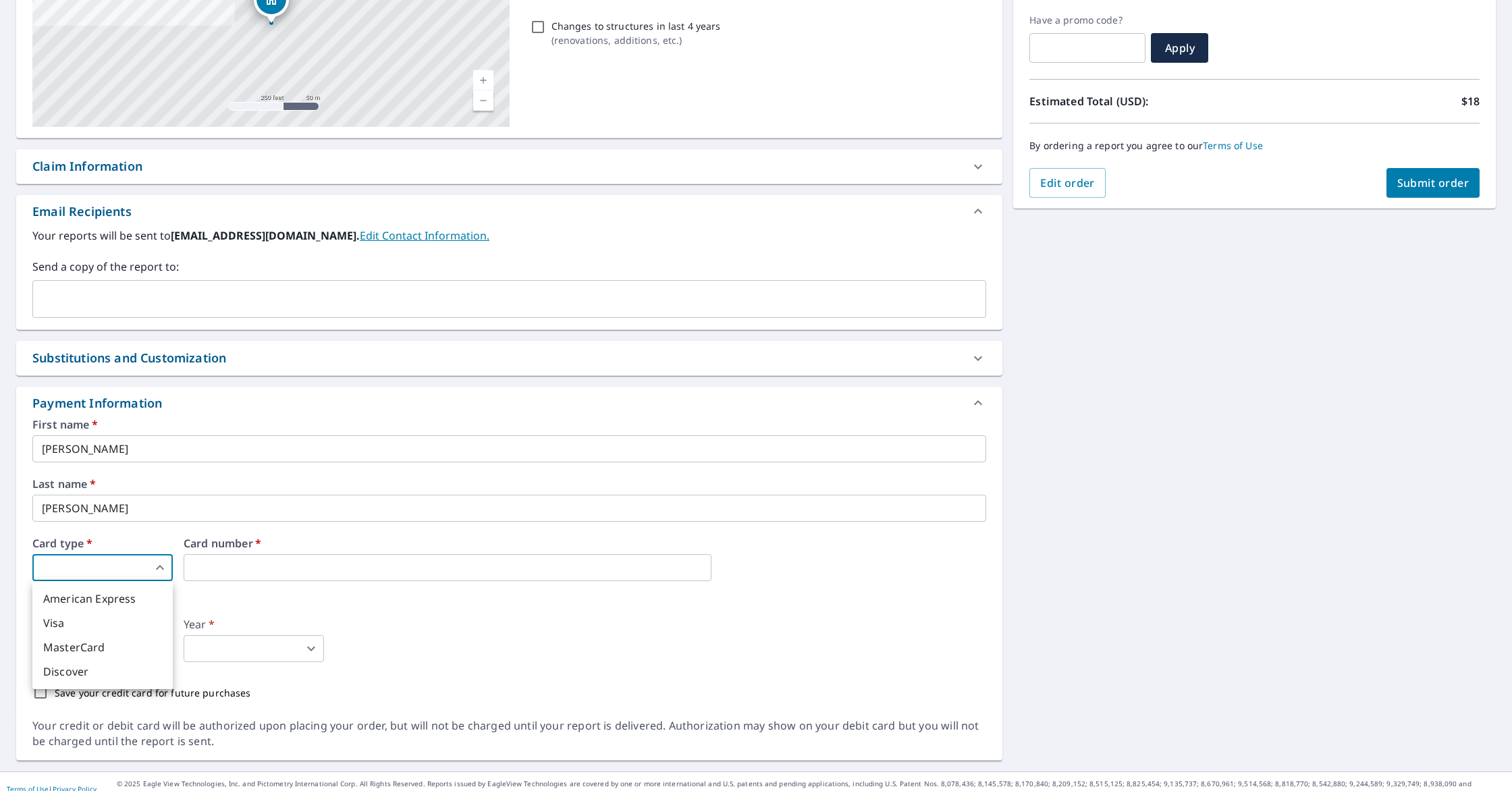
click at [111, 562] on body "JP JP Dashboard Order History Cancel Order JP Dashboard / Finalize Order Finali…" at bounding box center [756, 395] width 1512 height 791
drag, startPoint x: 86, startPoint y: 642, endPoint x: 271, endPoint y: 585, distance: 193.6
click at [89, 641] on li "MasterCard" at bounding box center [102, 647] width 141 height 24
type input "3"
click at [304, 557] on iframe at bounding box center [447, 567] width 528 height 27
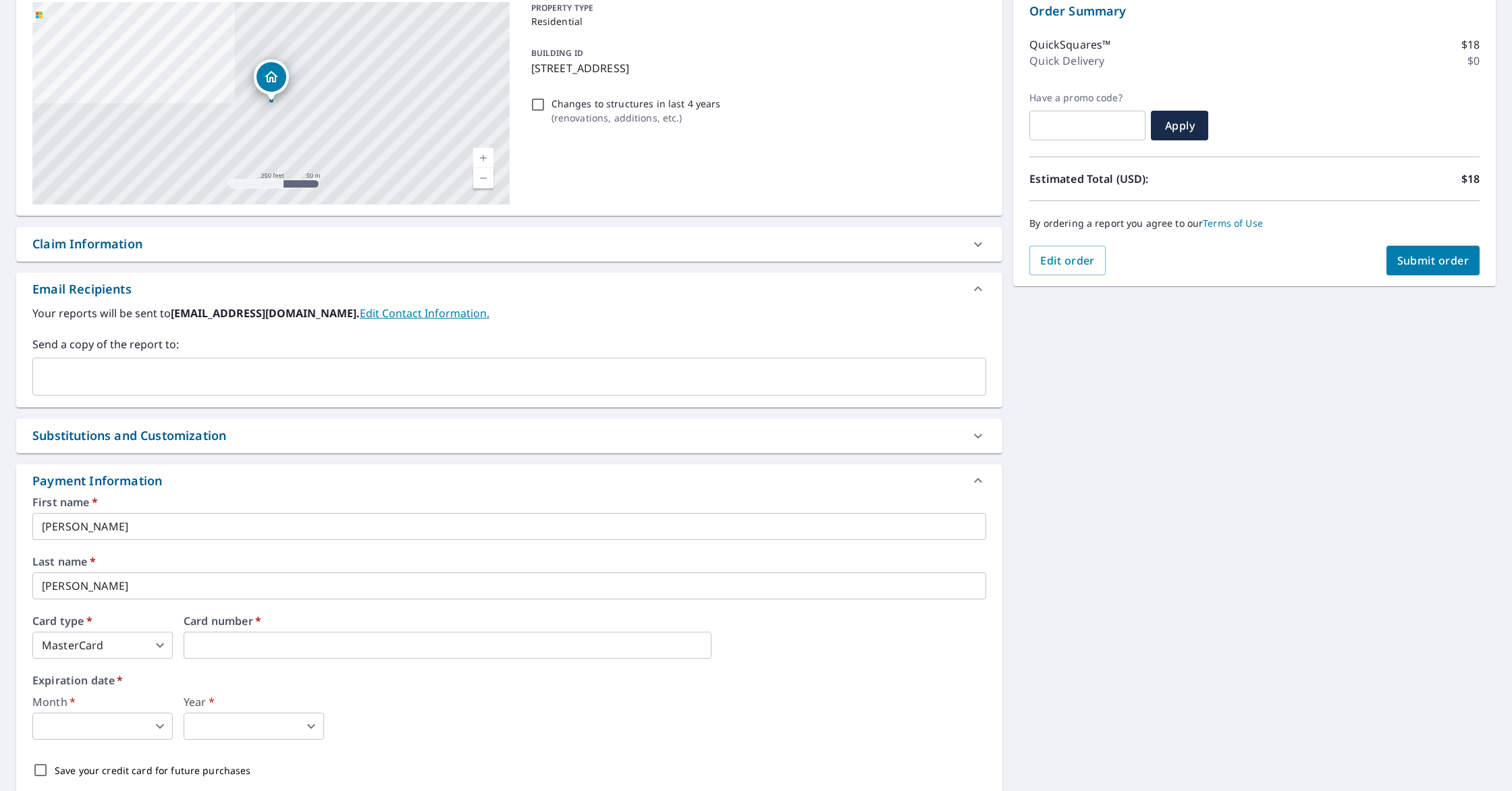
scroll to position [237, 0]
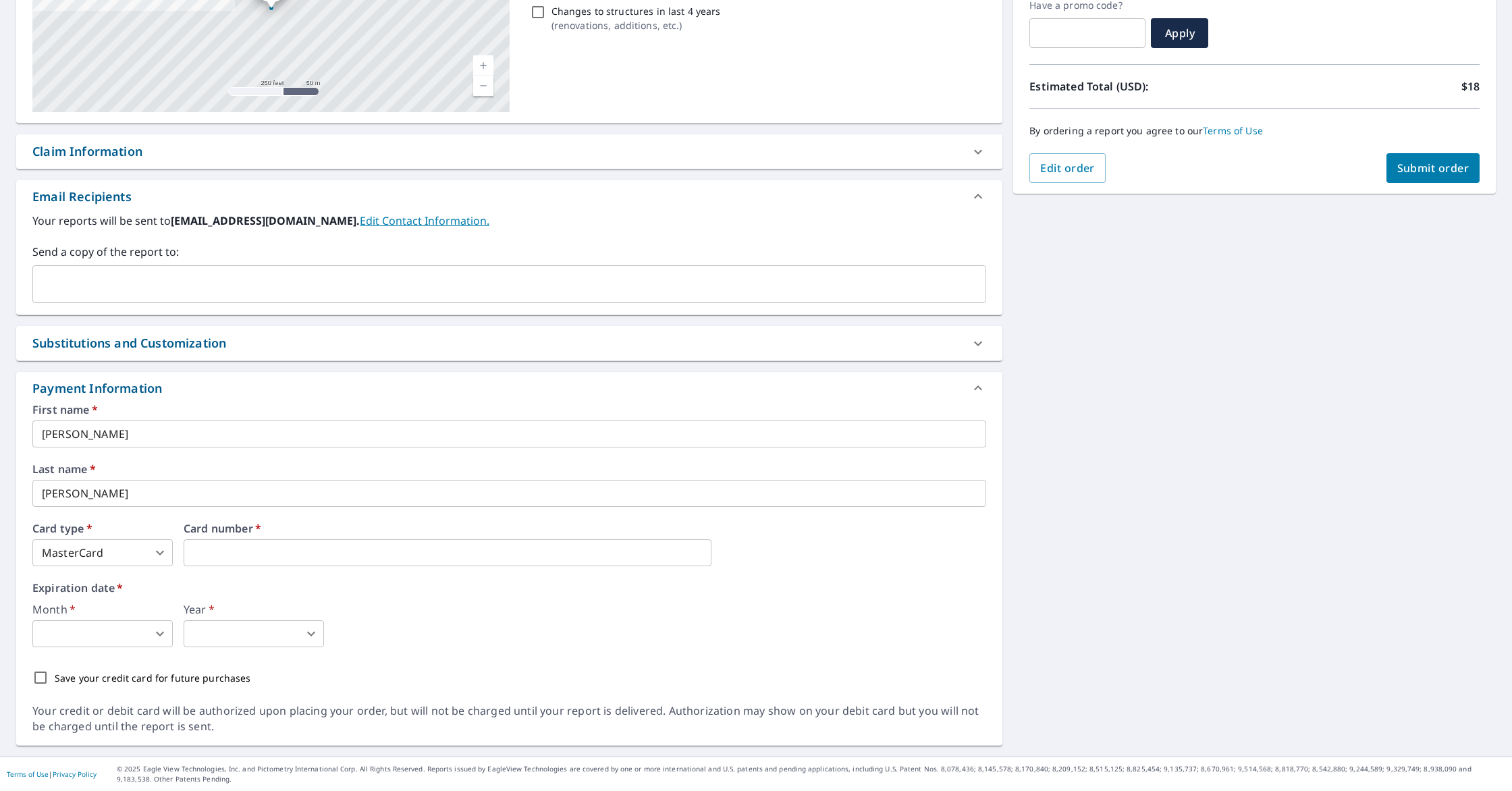
drag, startPoint x: 43, startPoint y: 679, endPoint x: 136, endPoint y: 679, distance: 93.0
click at [43, 679] on input "Save your credit card for future purchases" at bounding box center [40, 677] width 28 height 28
checkbox input "true"
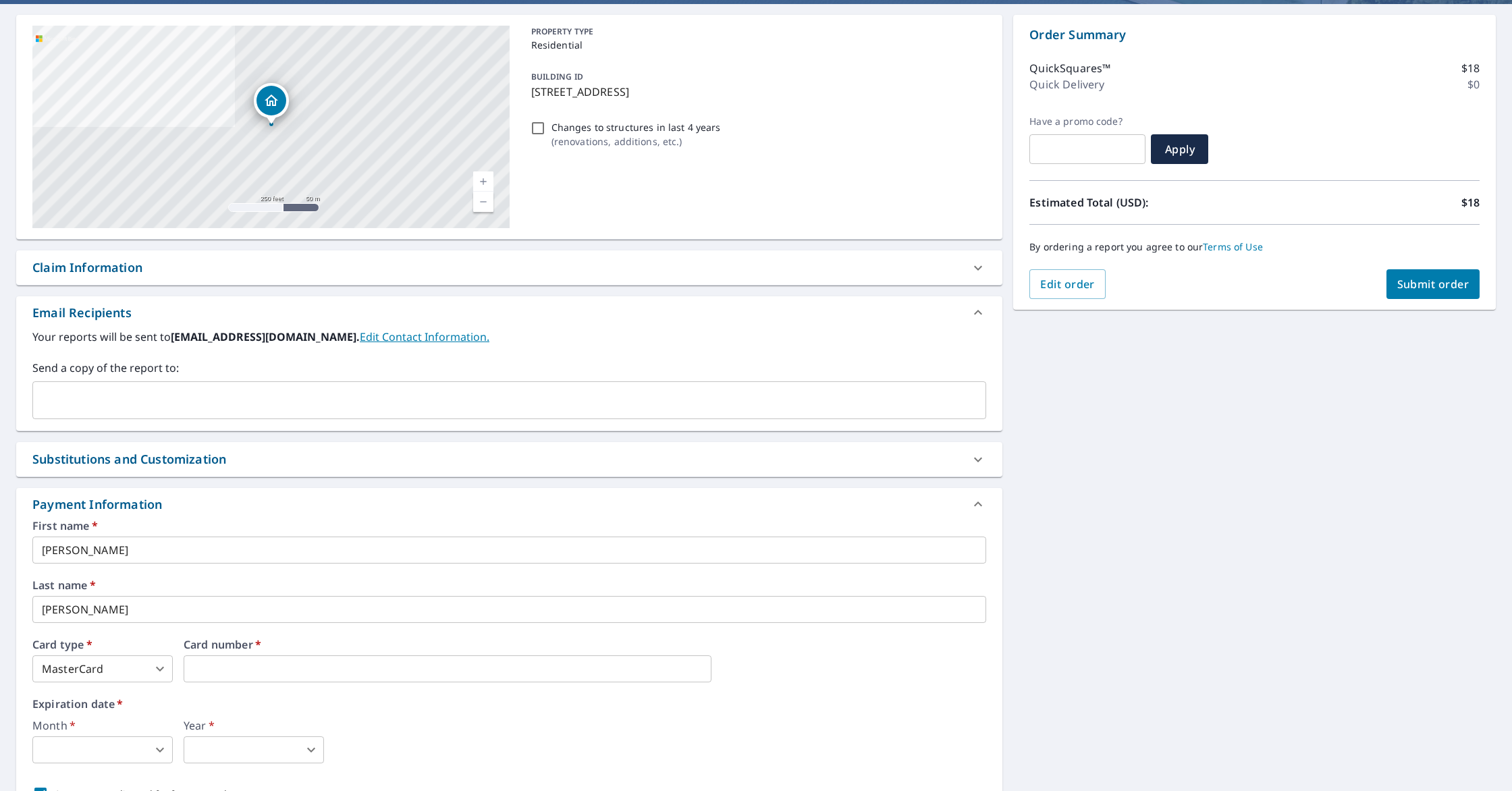
scroll to position [136, 0]
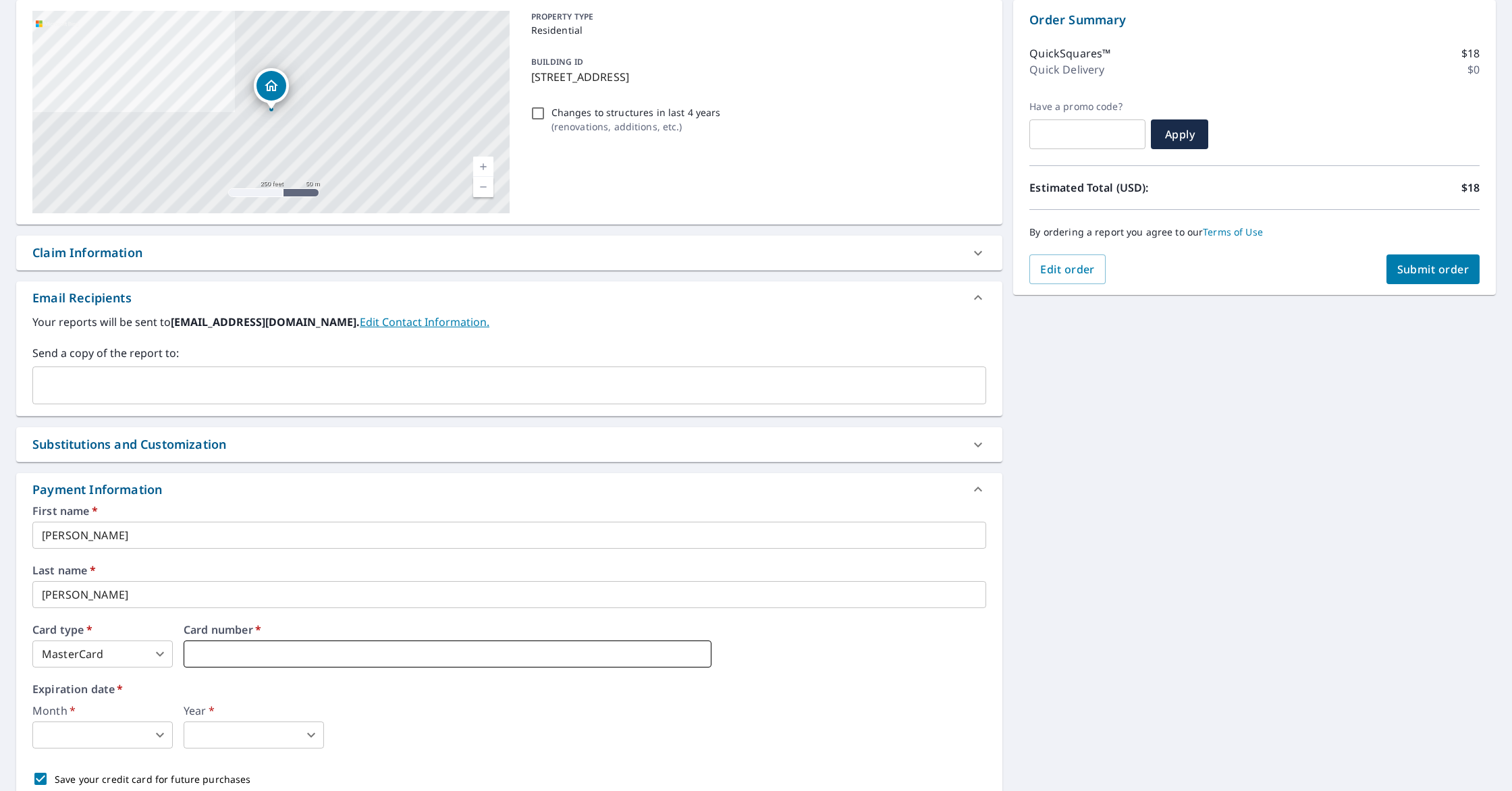
click at [404, 662] on iframe at bounding box center [447, 653] width 528 height 27
click at [405, 662] on iframe at bounding box center [447, 653] width 528 height 27
click at [114, 744] on body "JP JP Dashboard Order History Cancel Order JP Dashboard / Finalize Order Finali…" at bounding box center [756, 395] width 1512 height 791
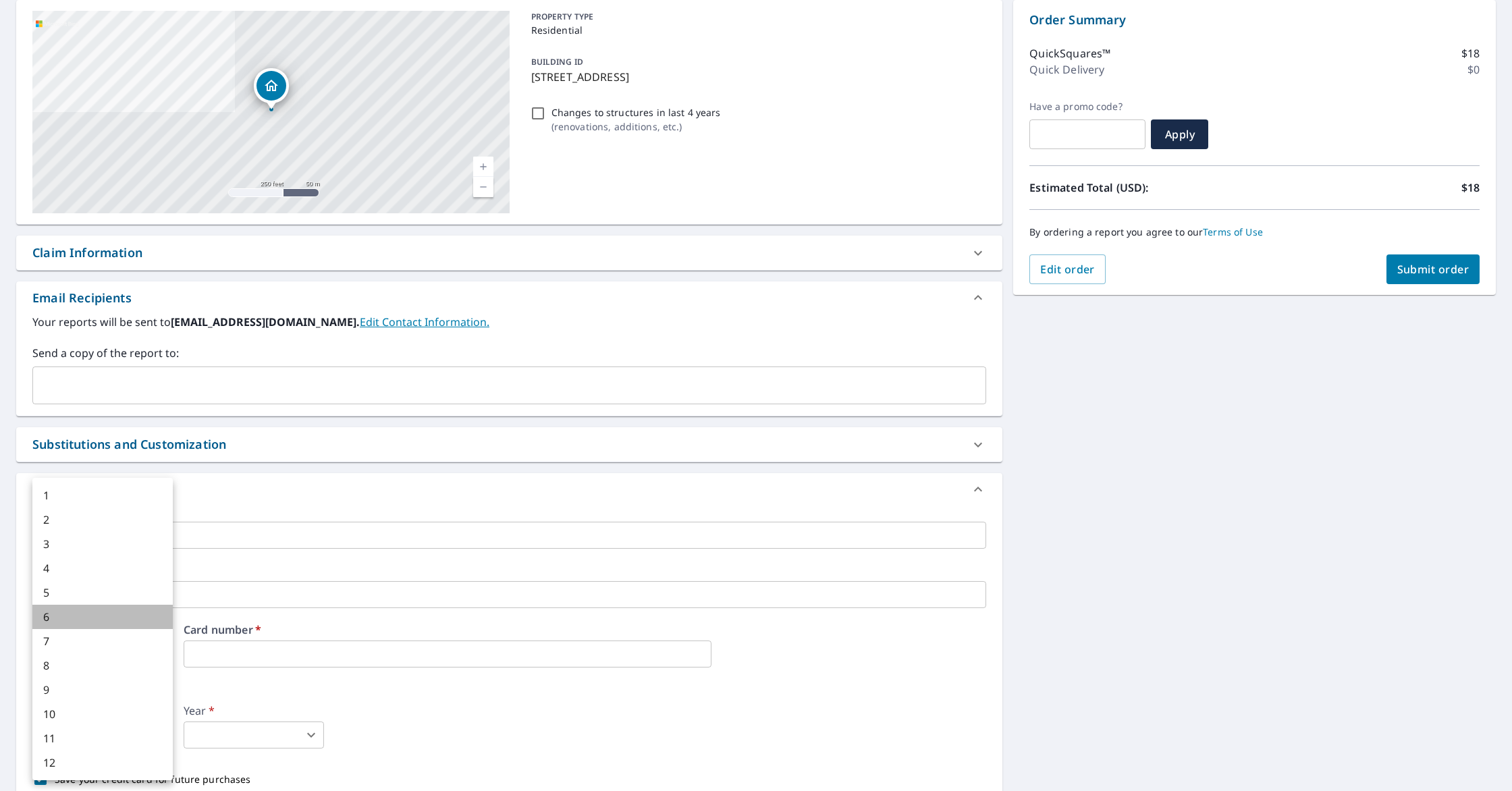
click at [110, 620] on li "6" at bounding box center [102, 617] width 141 height 24
type input "6"
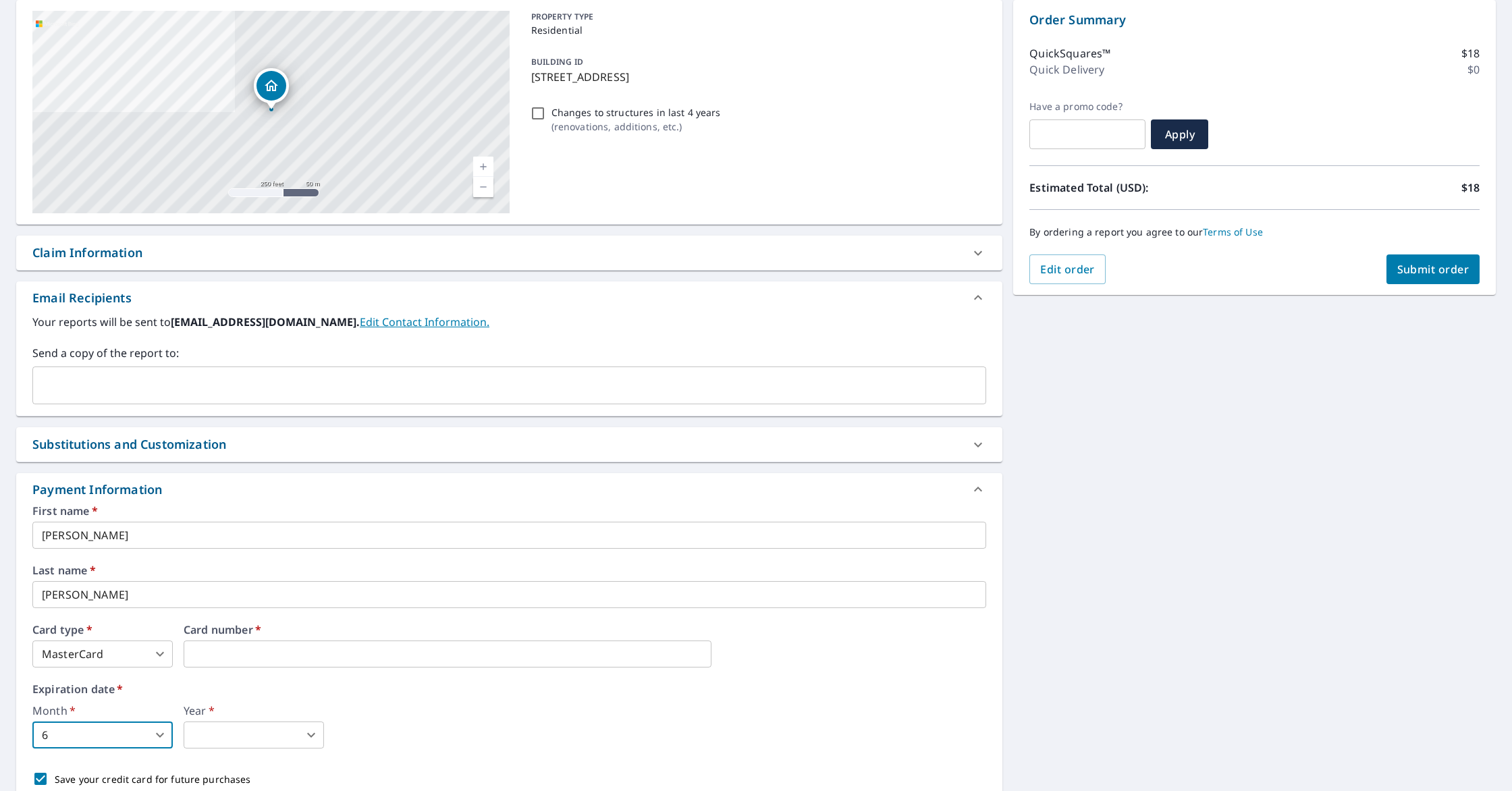
click at [269, 735] on body "JP JP Dashboard Order History Cancel Order JP Dashboard / Finalize Order Finali…" at bounding box center [756, 395] width 1512 height 791
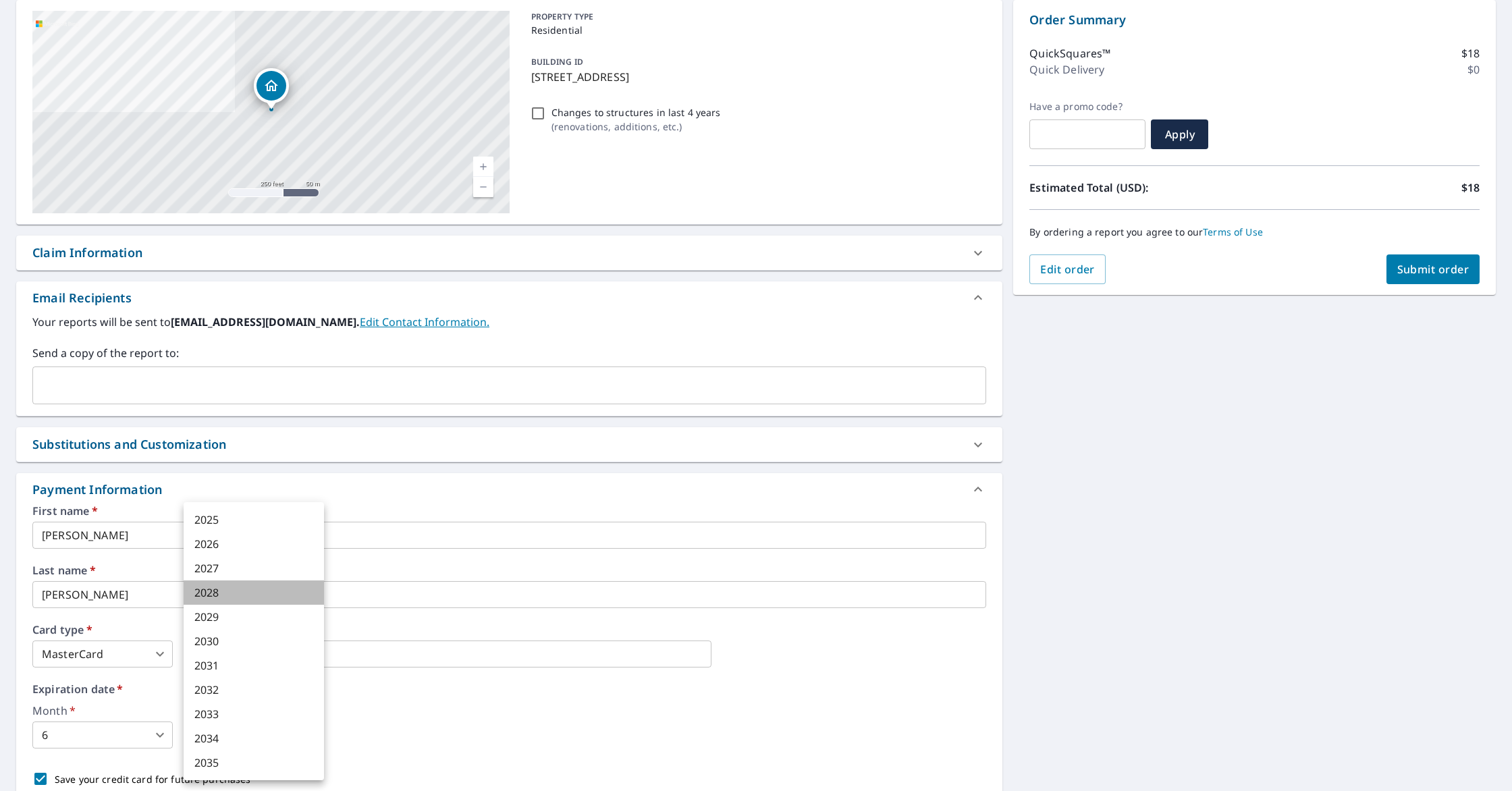
drag, startPoint x: 245, startPoint y: 587, endPoint x: 338, endPoint y: 667, distance: 122.7
click at [245, 588] on li "2028" at bounding box center [254, 593] width 141 height 24
type input "2028"
click at [519, 742] on div "Month   * 6 6 ​ Year   * 2028 2028 ​" at bounding box center [509, 727] width 954 height 44
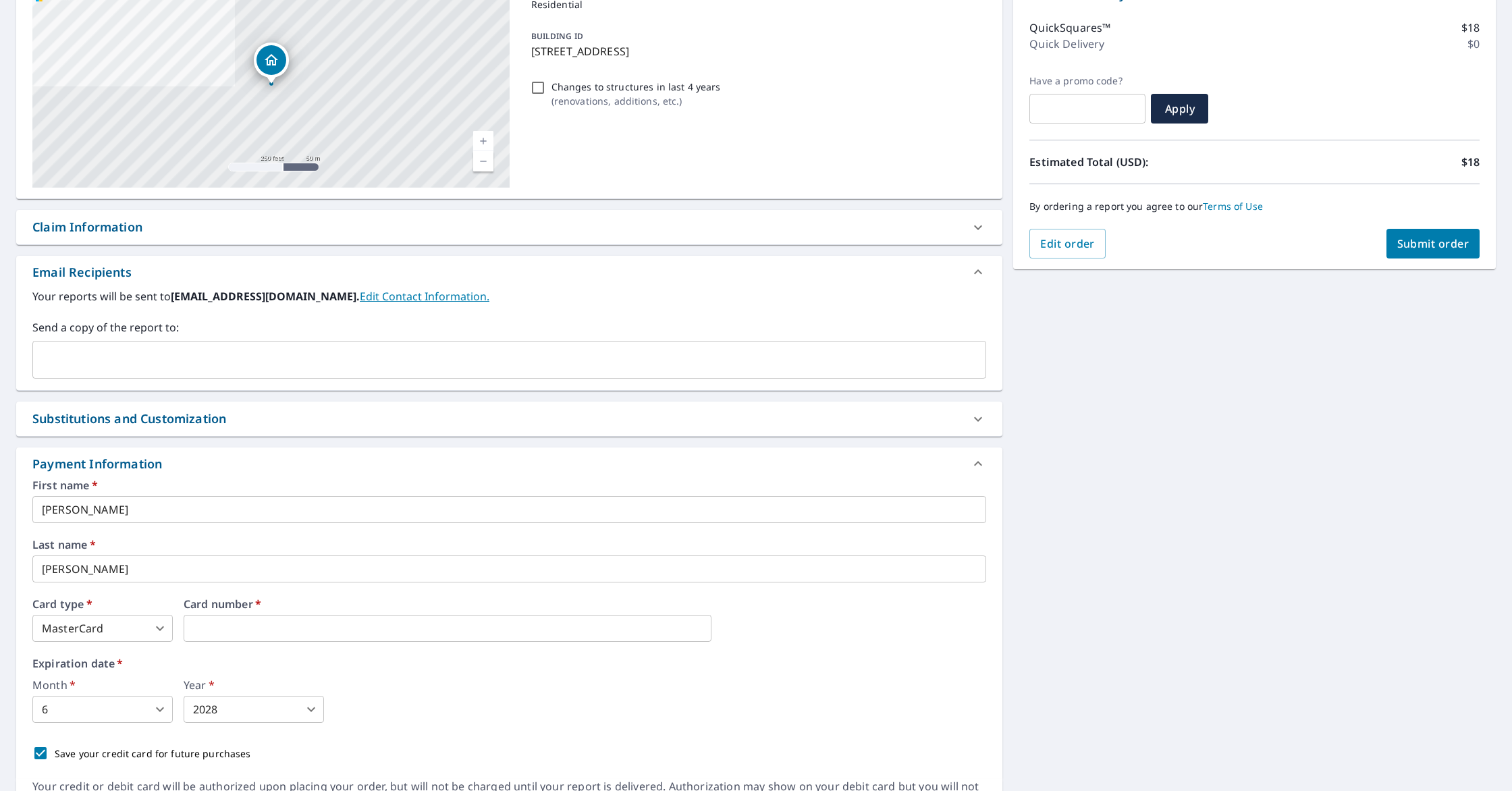
scroll to position [237, 0]
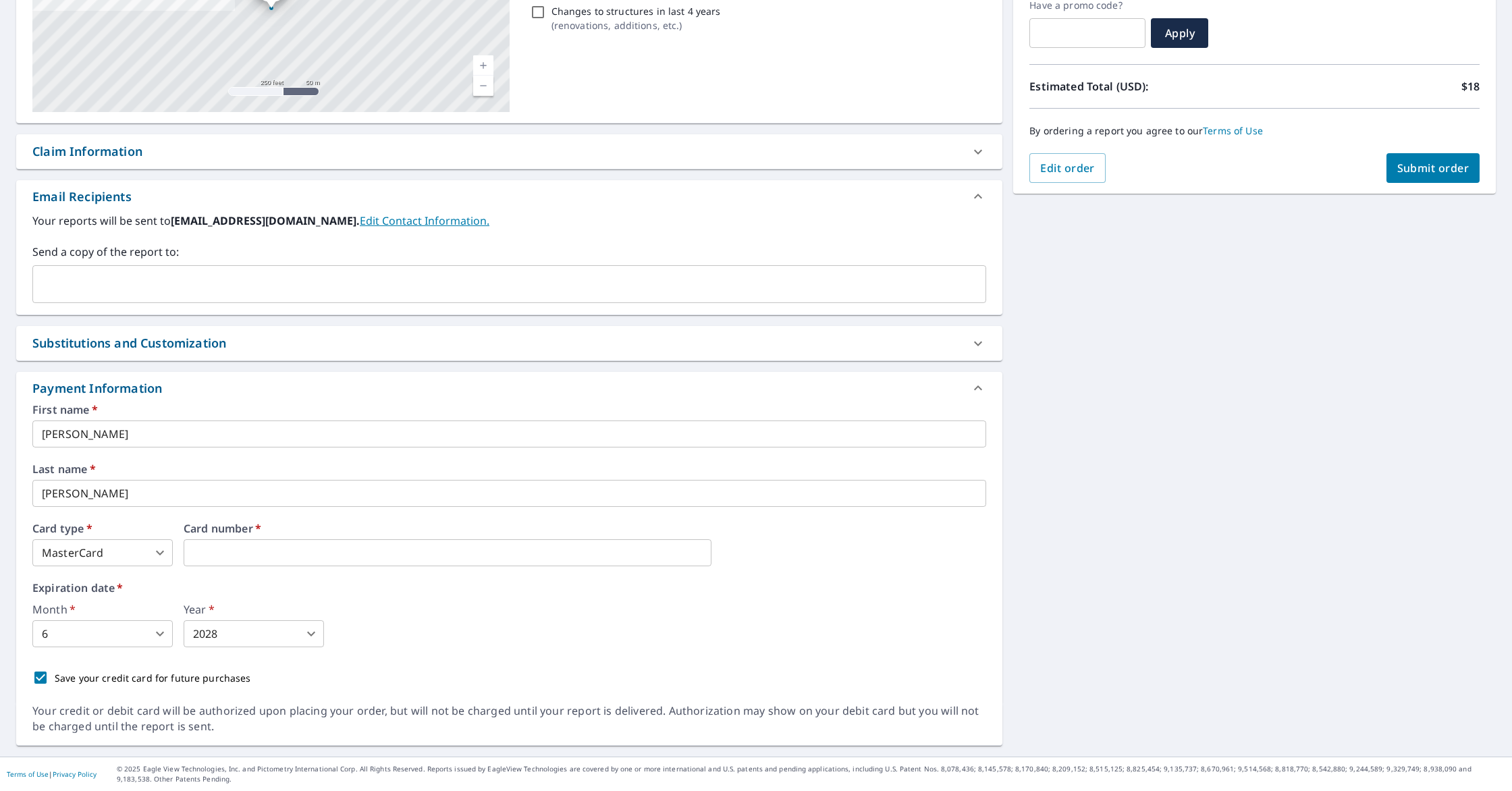
click at [1427, 161] on span "Submit order" at bounding box center [1433, 167] width 73 height 15
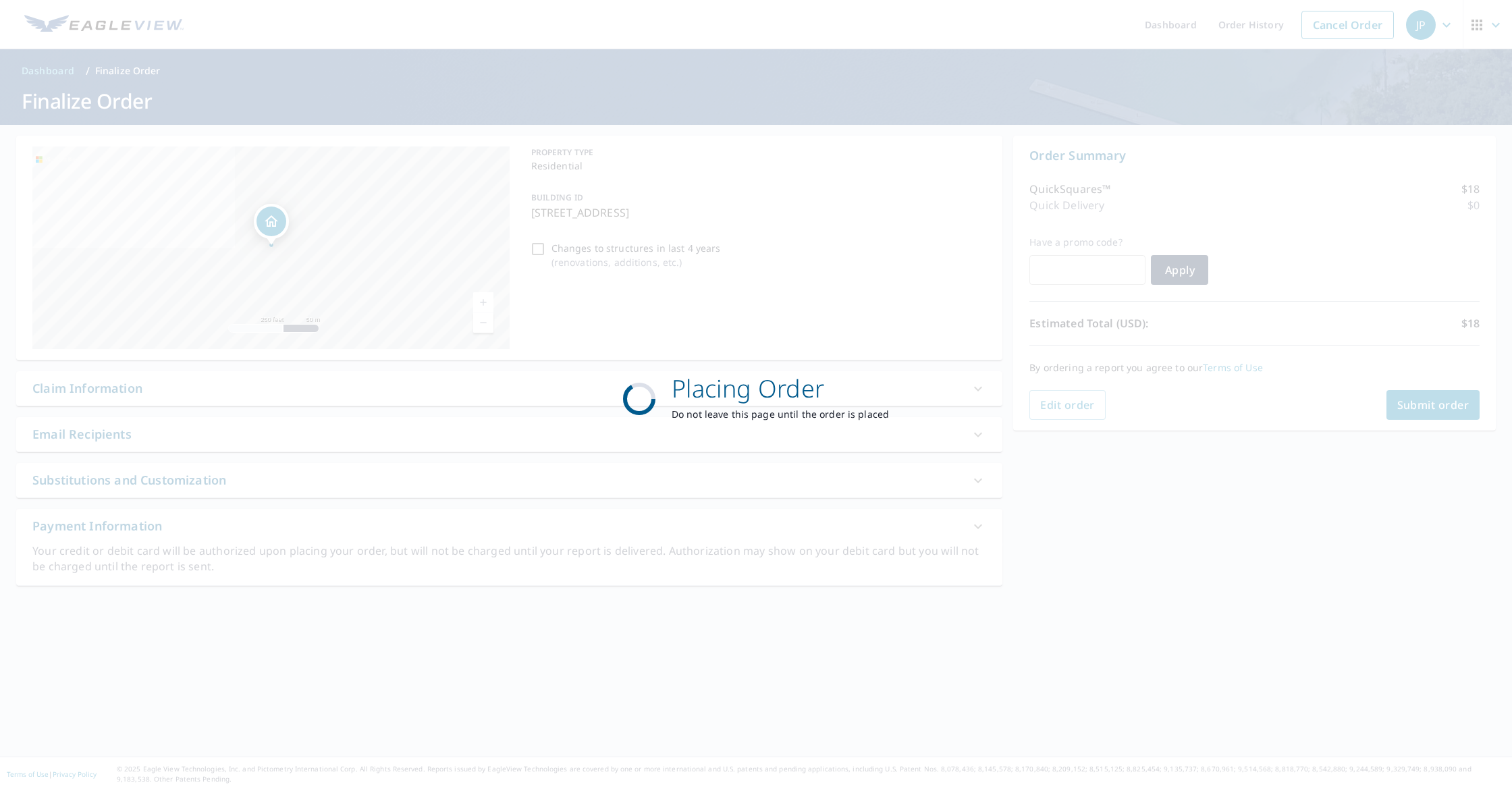
scroll to position [0, 0]
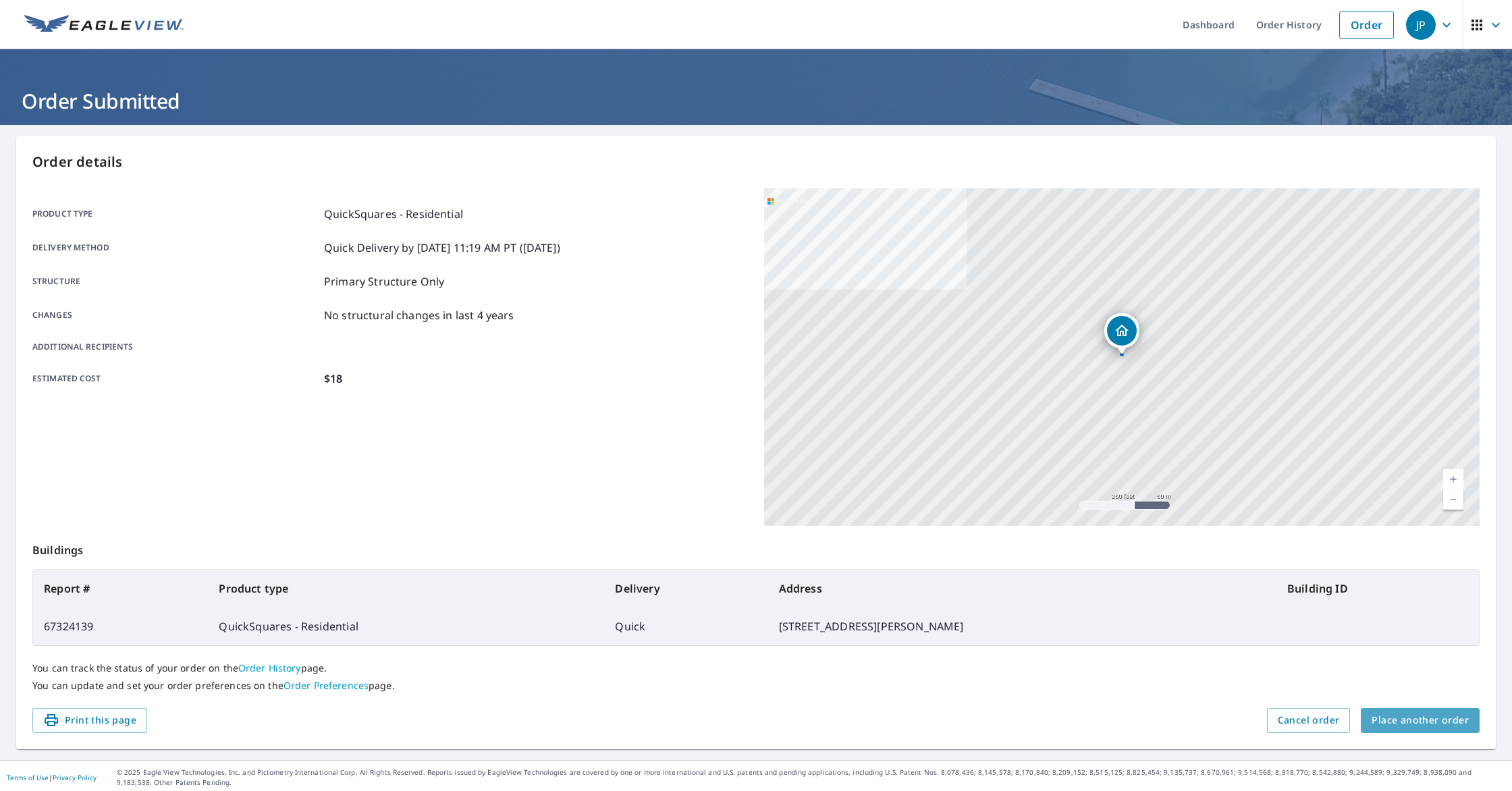
click at [1425, 726] on span "Place another order" at bounding box center [1420, 721] width 97 height 17
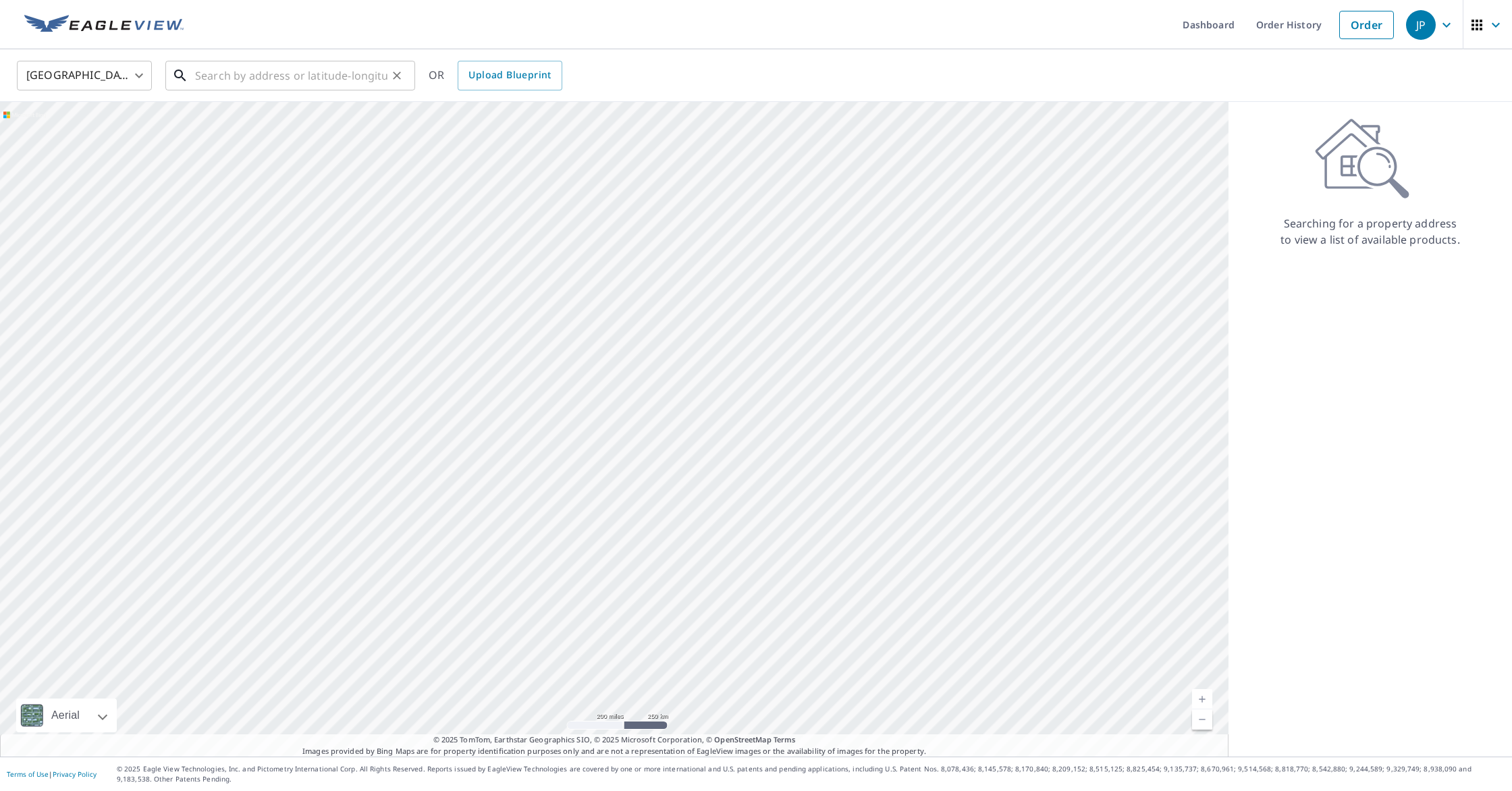
click at [214, 66] on input "text" at bounding box center [291, 75] width 193 height 37
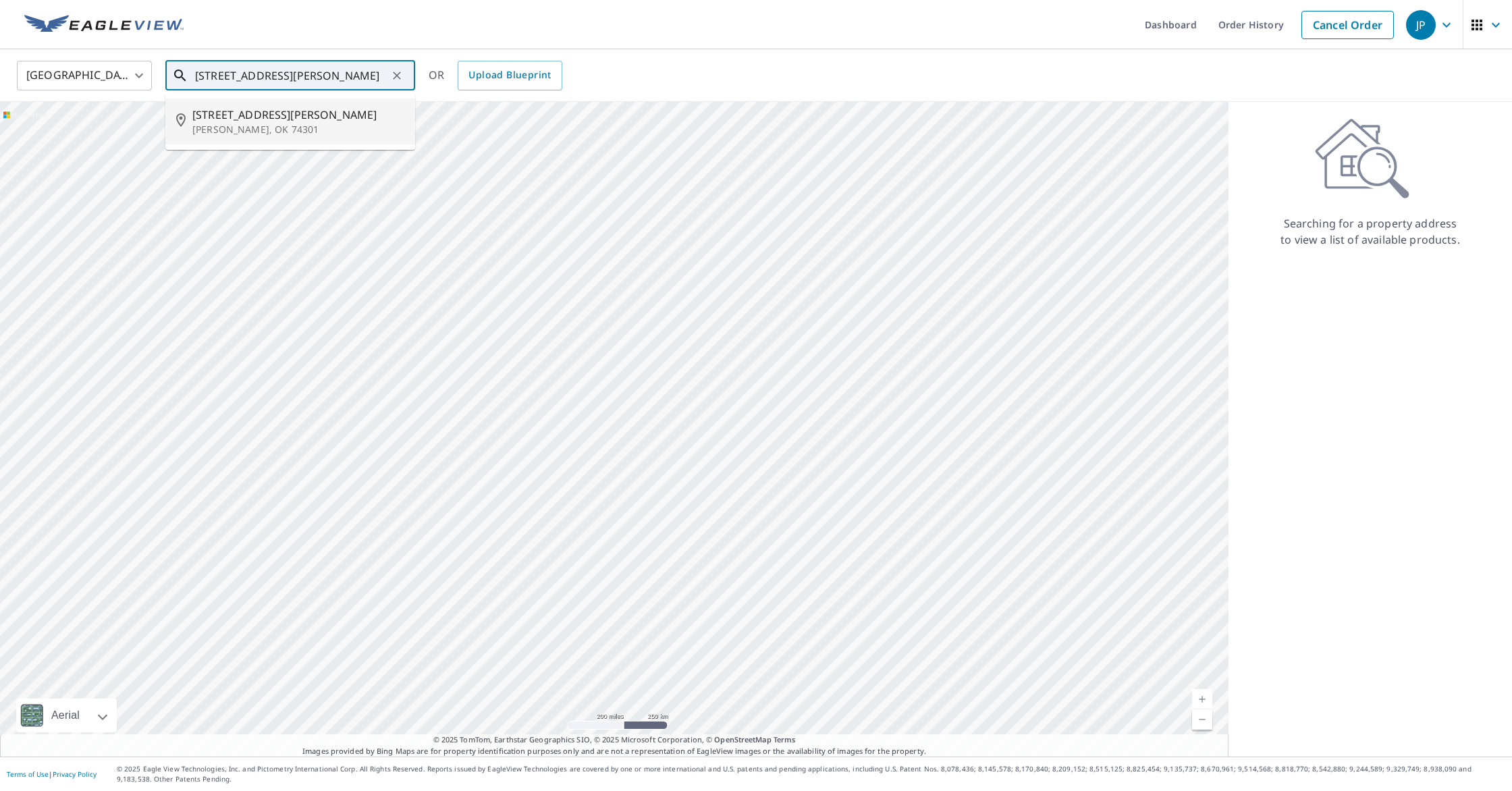
click at [272, 112] on span "403 S Smith St" at bounding box center [298, 115] width 212 height 16
type input "403 S Smith St Vinita, OK 74301"
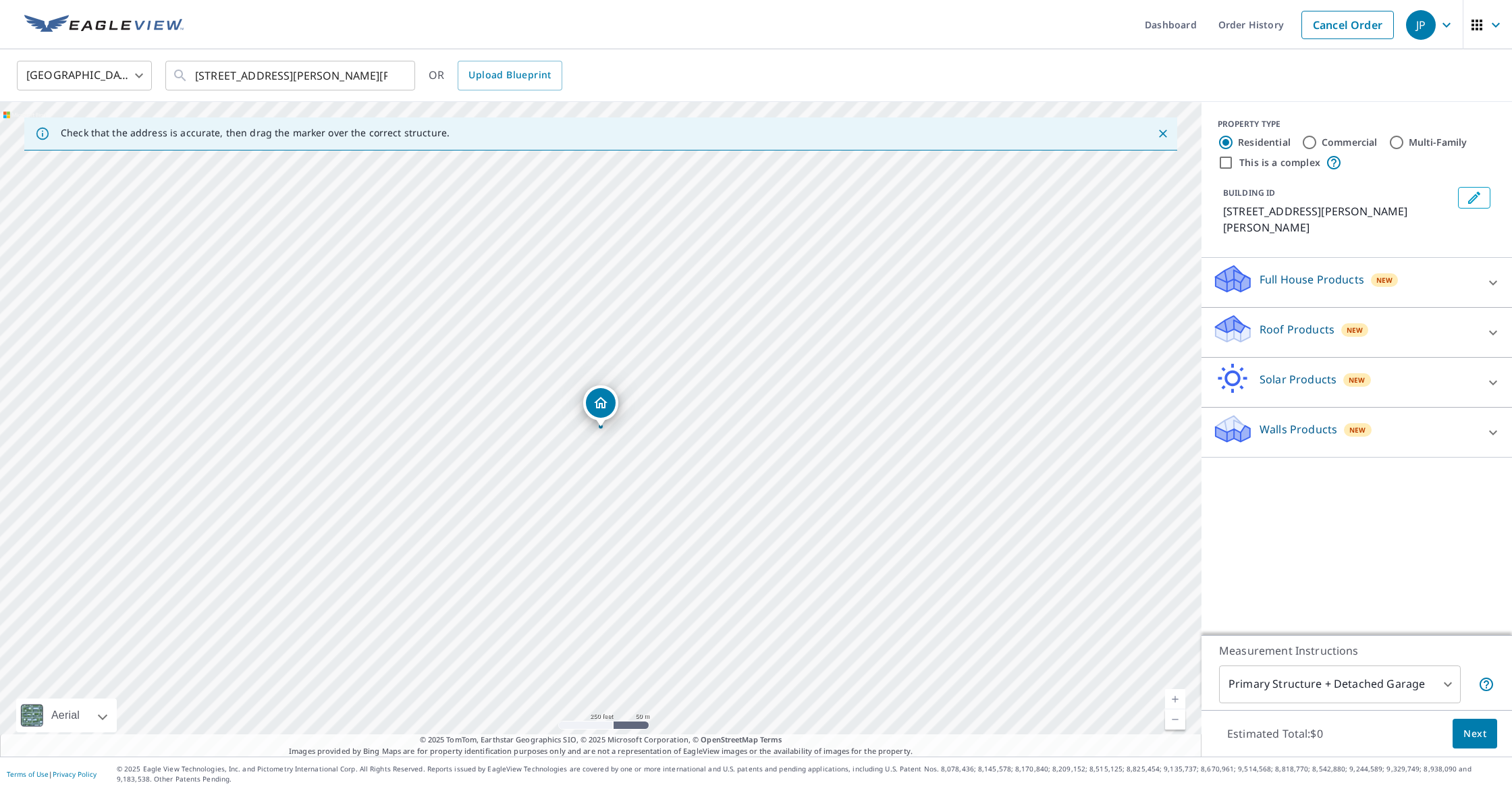
click at [630, 442] on div "403 S Smith St Vinita, OK 74301" at bounding box center [601, 429] width 1202 height 655
drag, startPoint x: 684, startPoint y: 455, endPoint x: 583, endPoint y: 427, distance: 104.8
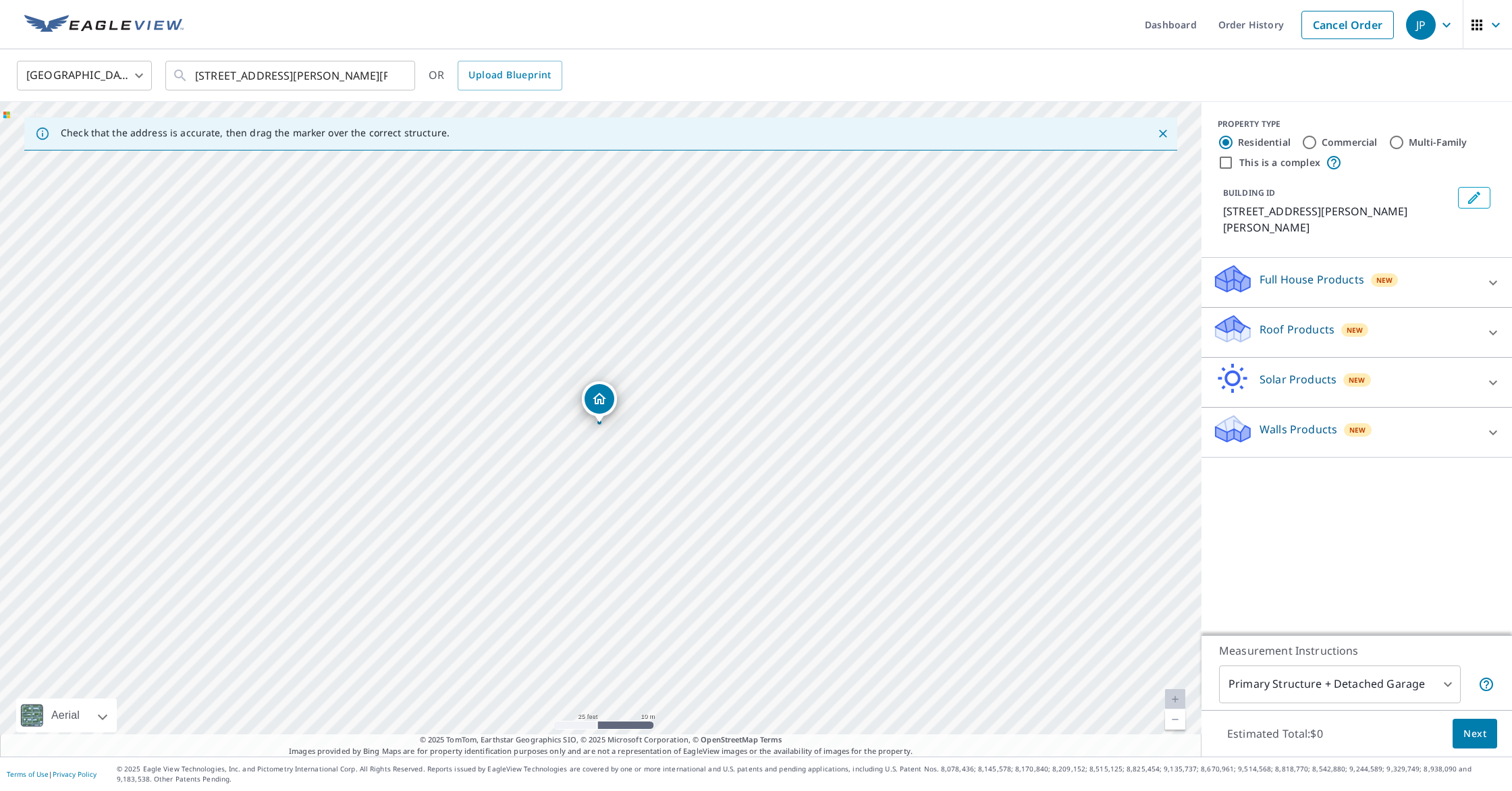
click at [583, 427] on div "403 S Smith St Vinita, OK 74301" at bounding box center [601, 429] width 1202 height 655
drag, startPoint x: 1464, startPoint y: 324, endPoint x: 1458, endPoint y: 327, distance: 6.7
click at [1464, 324] on div "Roof Products New" at bounding box center [1345, 332] width 264 height 38
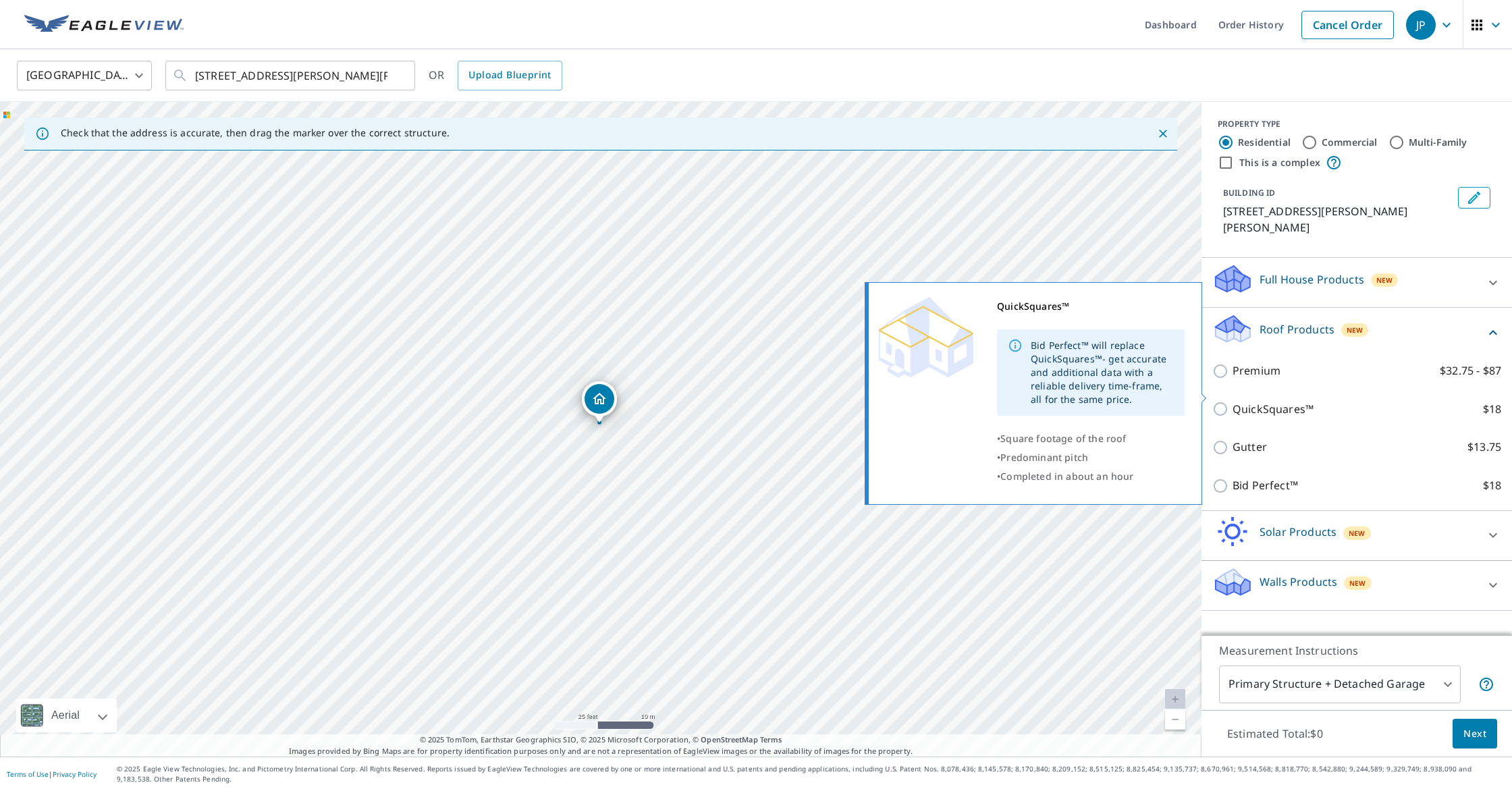
click at [1262, 401] on p "QuickSquares™" at bounding box center [1274, 410] width 81 height 17
click at [1233, 401] on input "QuickSquares™ $18" at bounding box center [1222, 409] width 20 height 16
checkbox input "true"
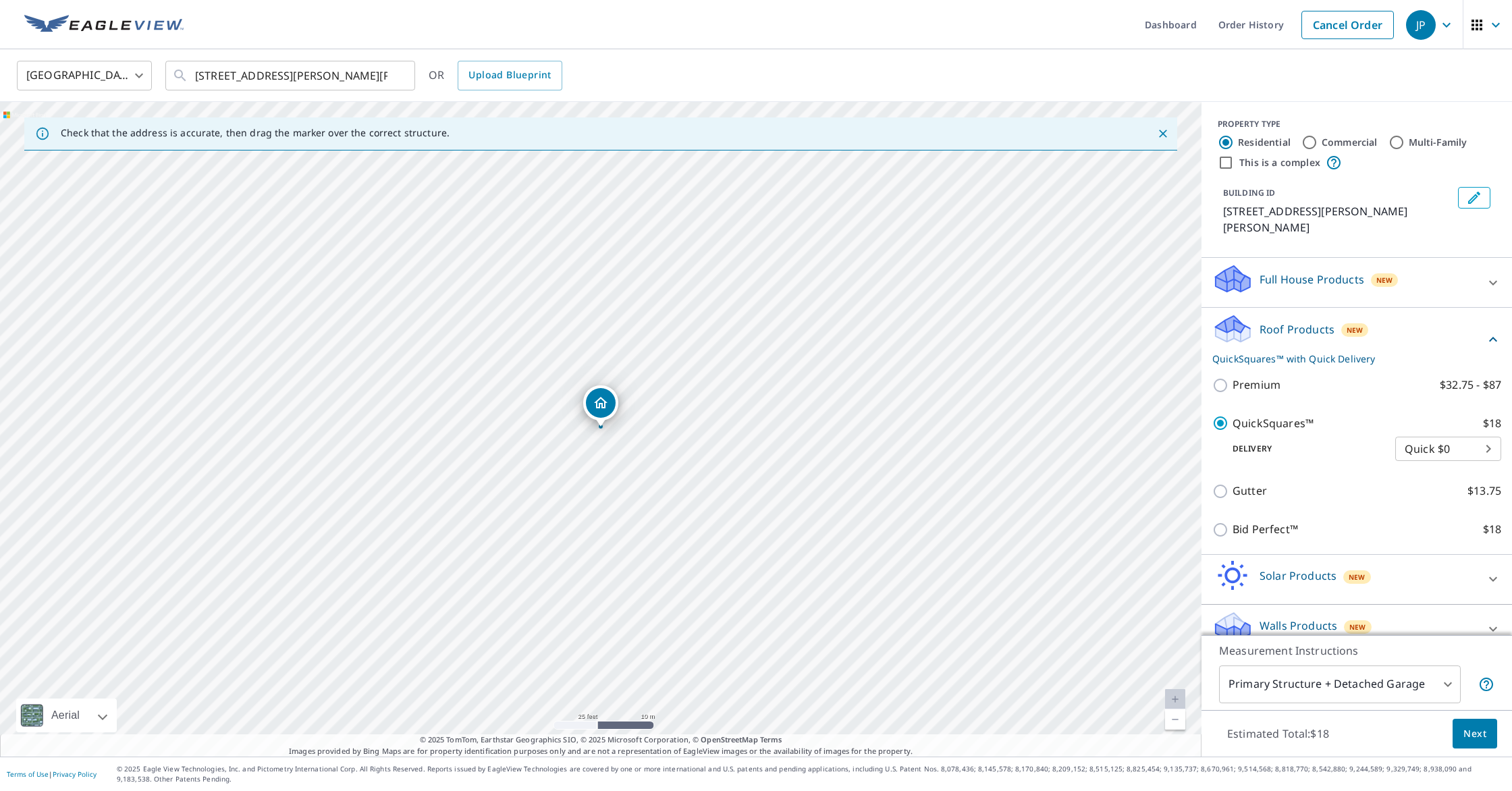
click at [1476, 728] on span "Next" at bounding box center [1475, 734] width 23 height 17
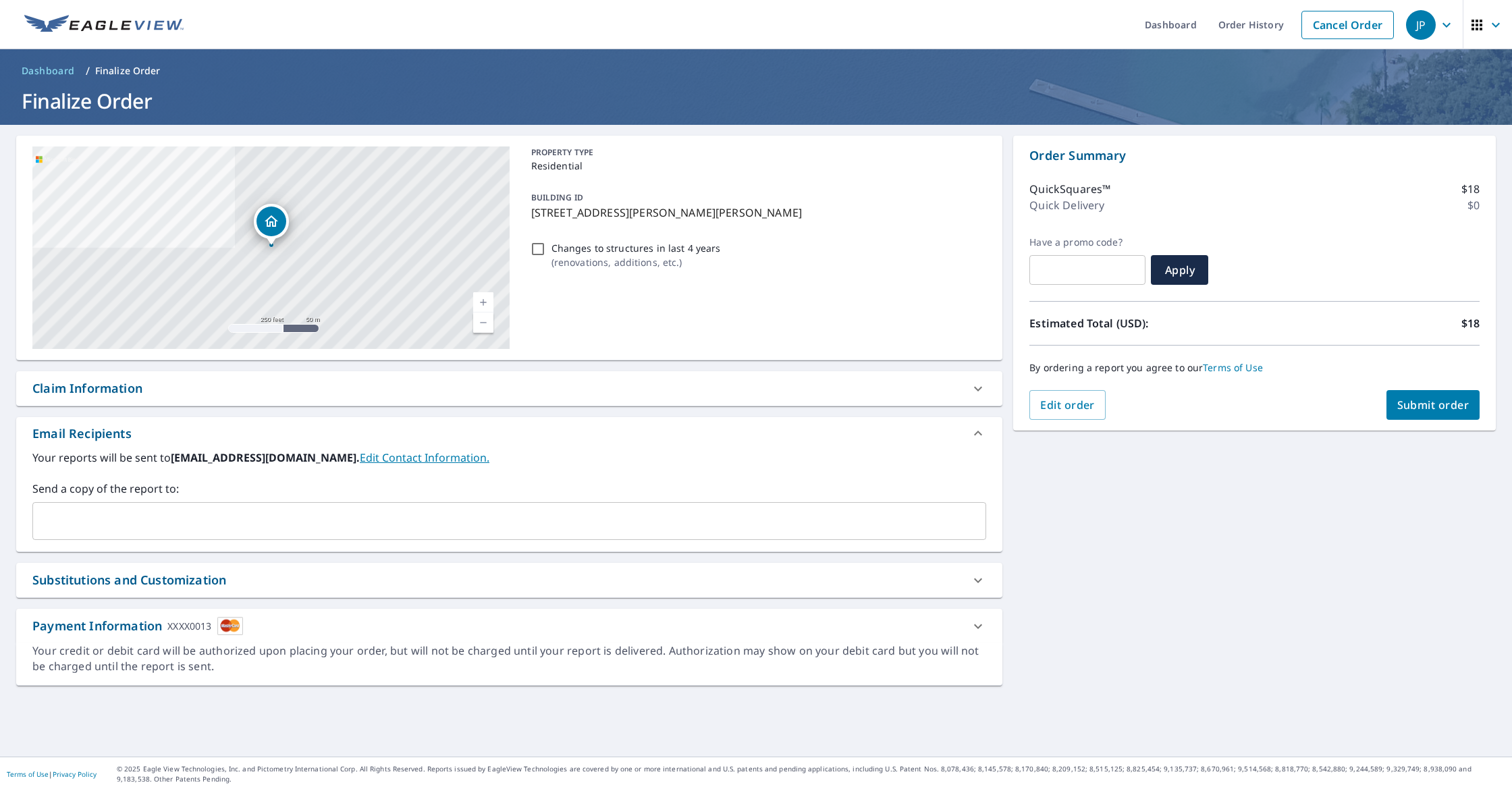
click at [1425, 407] on span "Submit order" at bounding box center [1433, 404] width 73 height 15
